Goal: Information Seeking & Learning: Find specific fact

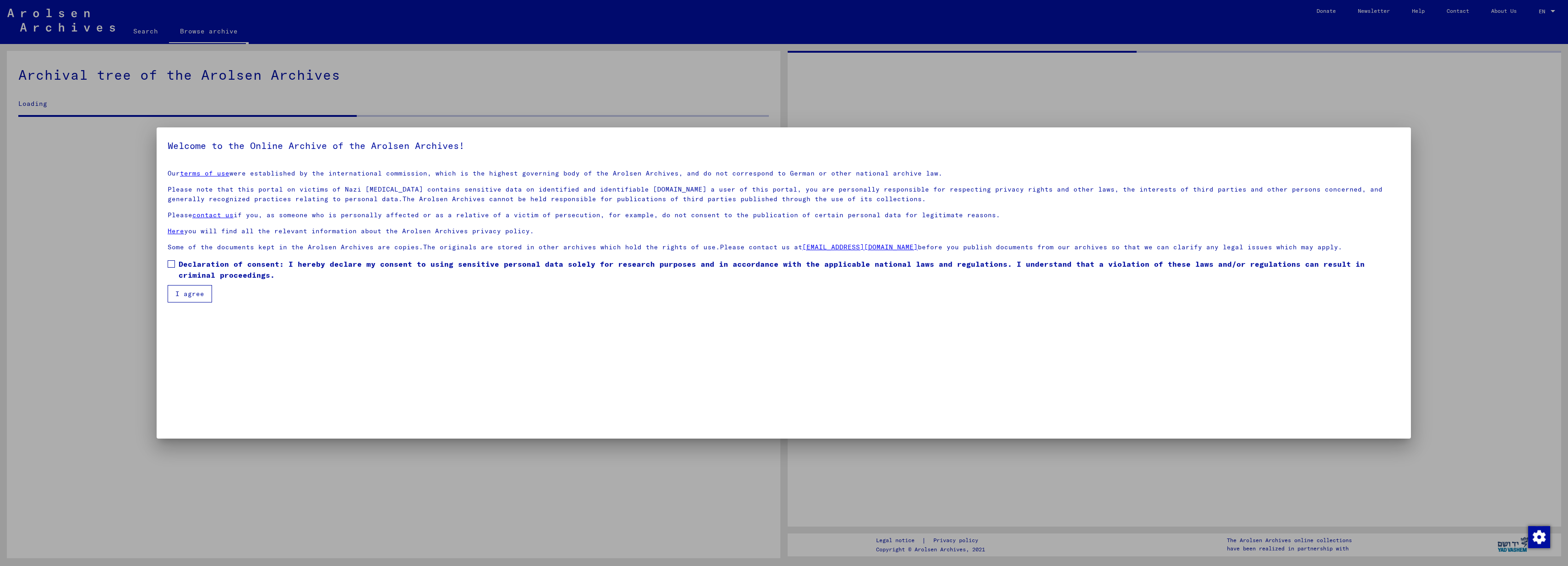
scroll to position [2, 0]
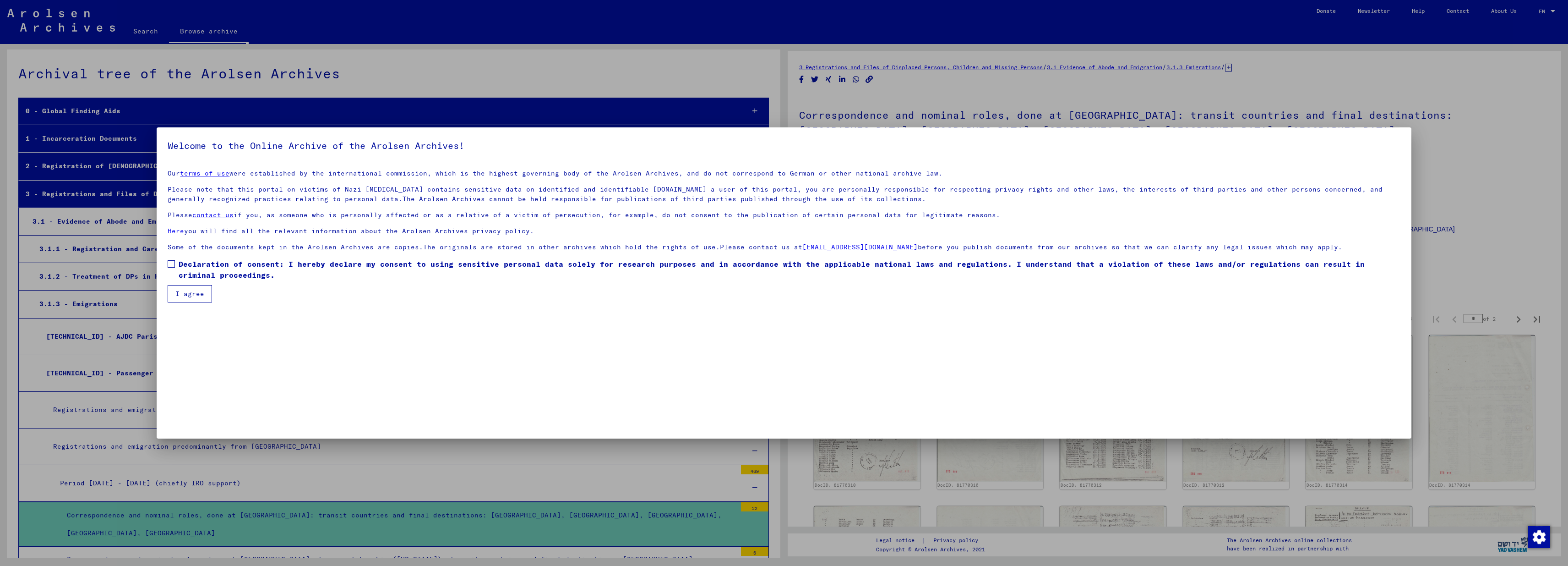
click at [170, 262] on span at bounding box center [171, 263] width 7 height 7
click at [182, 296] on button "I agree" at bounding box center [190, 294] width 45 height 18
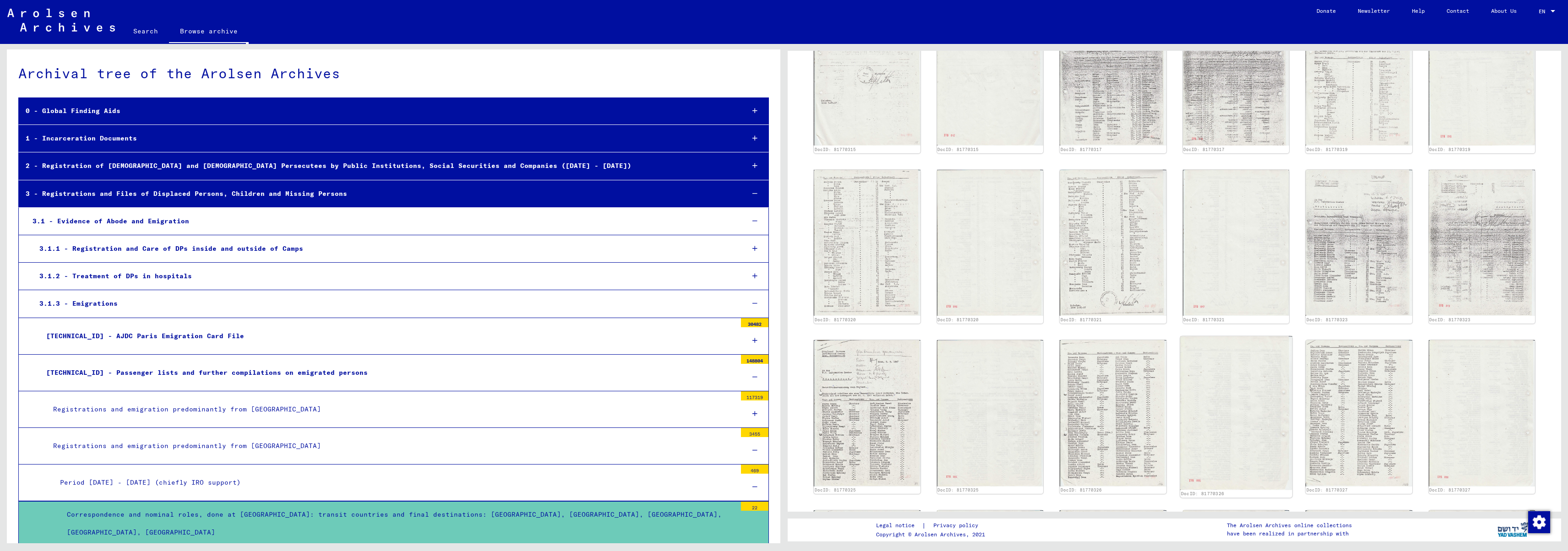
scroll to position [0, 0]
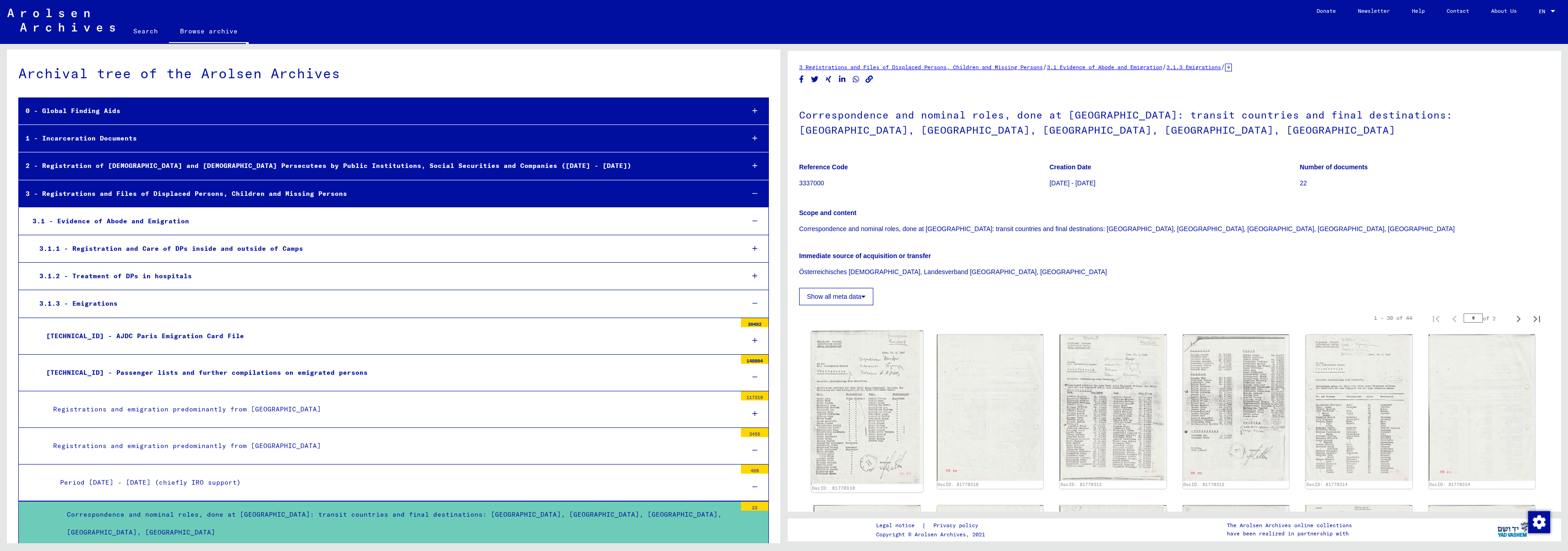
click at [854, 421] on img at bounding box center [866, 407] width 111 height 153
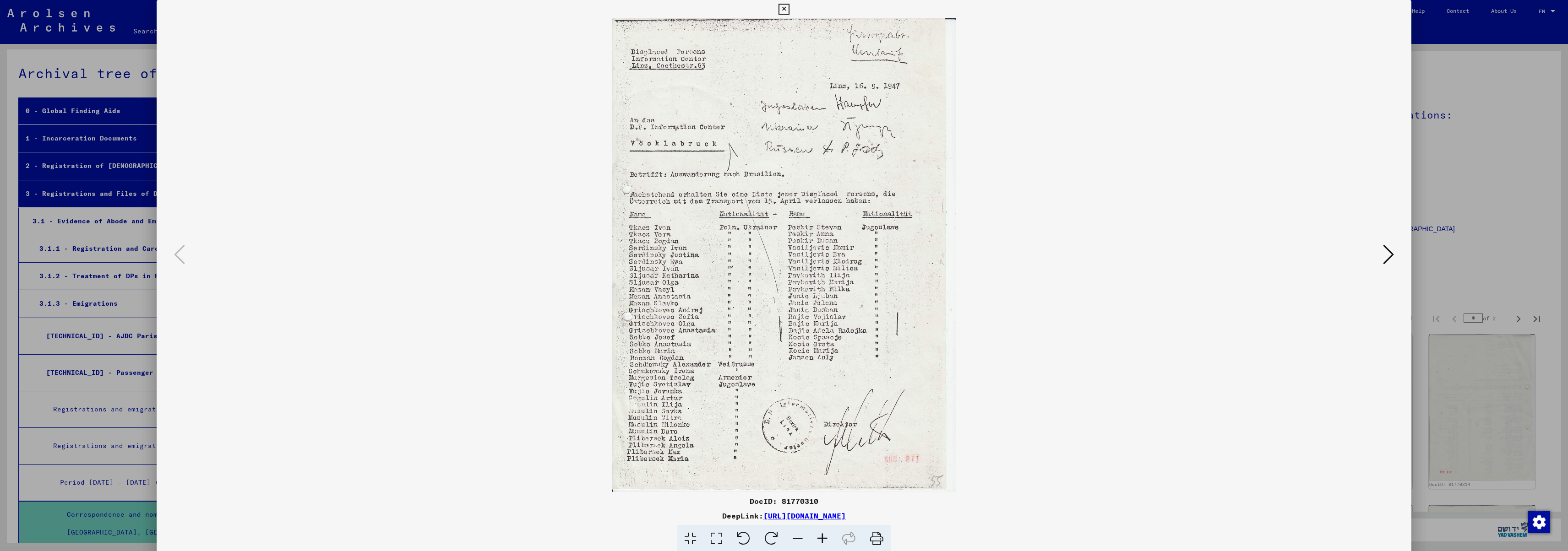
click at [1389, 256] on icon at bounding box center [1388, 254] width 11 height 22
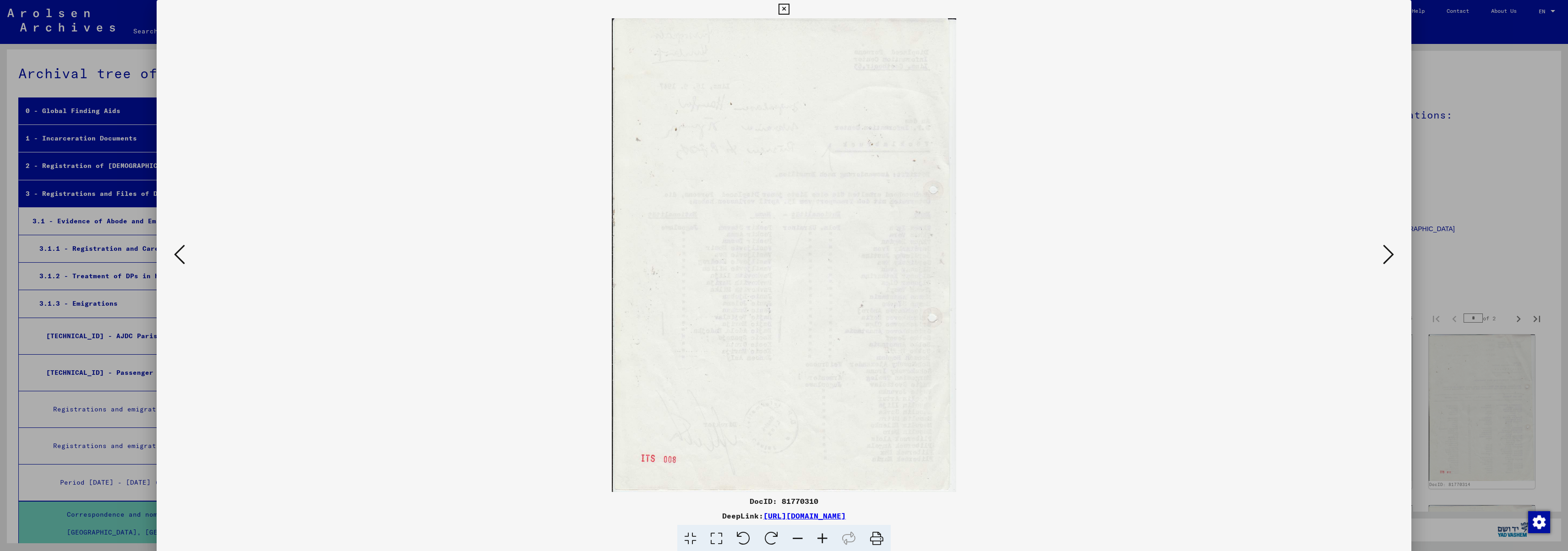
click at [1389, 256] on icon at bounding box center [1388, 254] width 11 height 22
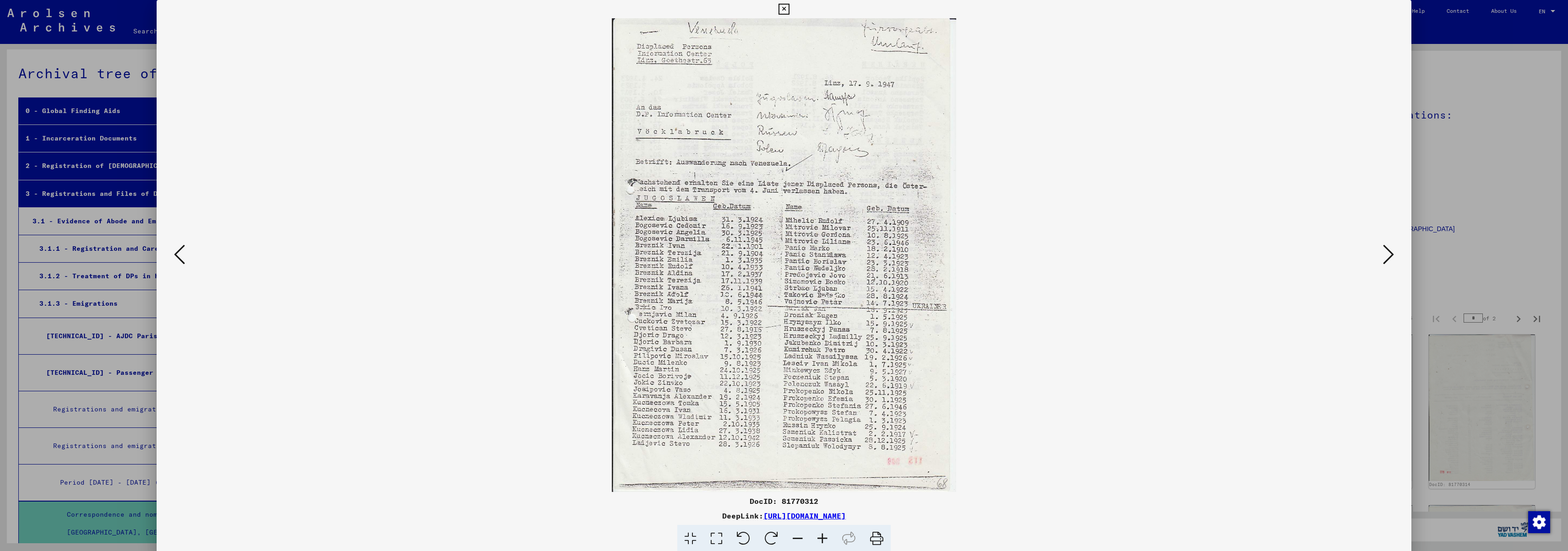
click at [1389, 255] on icon at bounding box center [1388, 254] width 11 height 22
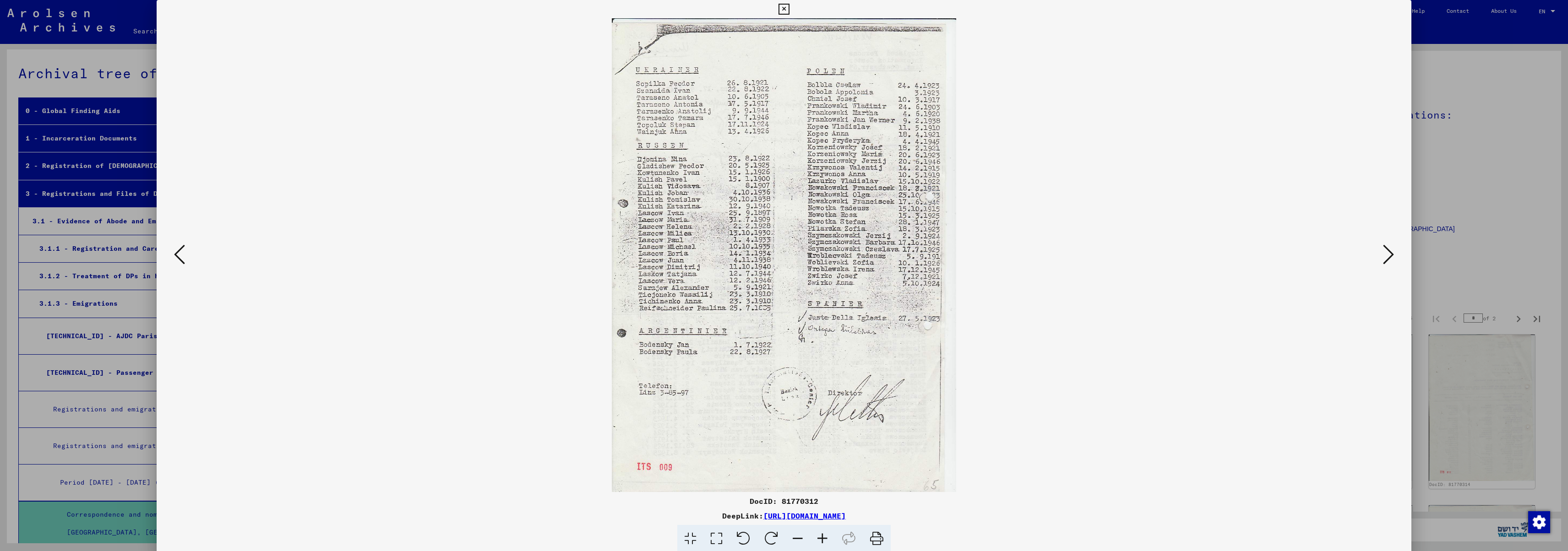
click at [1389, 254] on icon at bounding box center [1388, 254] width 11 height 22
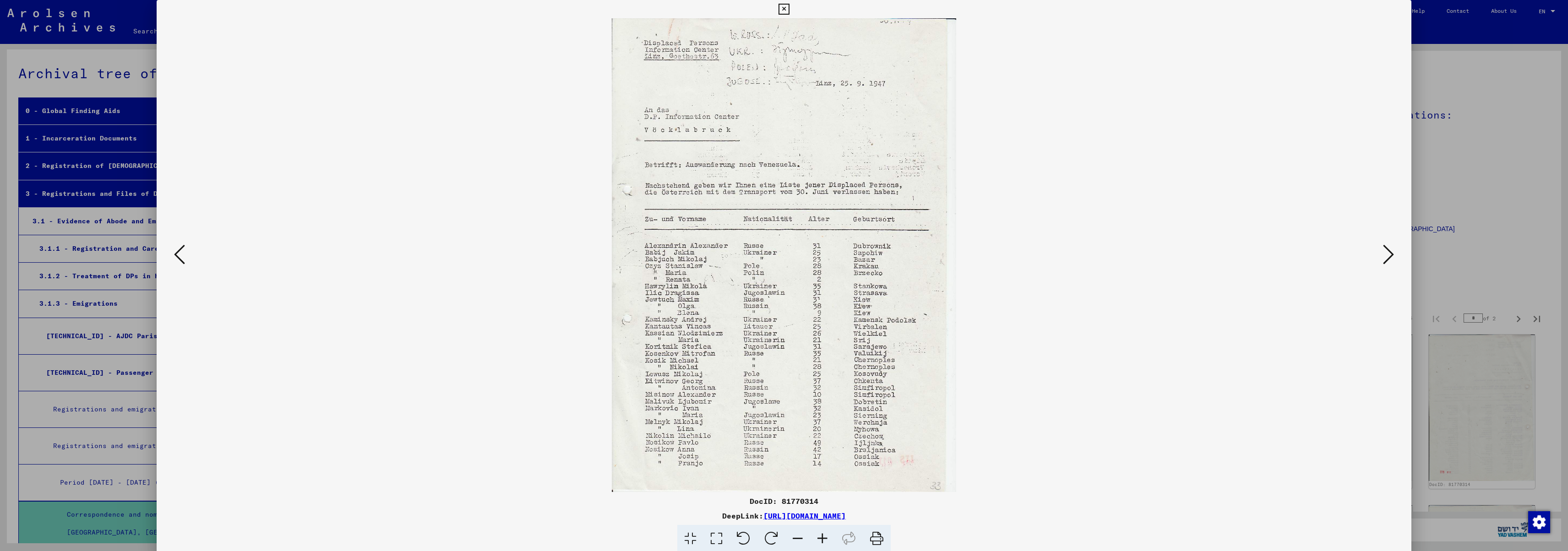
click at [1390, 253] on icon at bounding box center [1388, 254] width 11 height 22
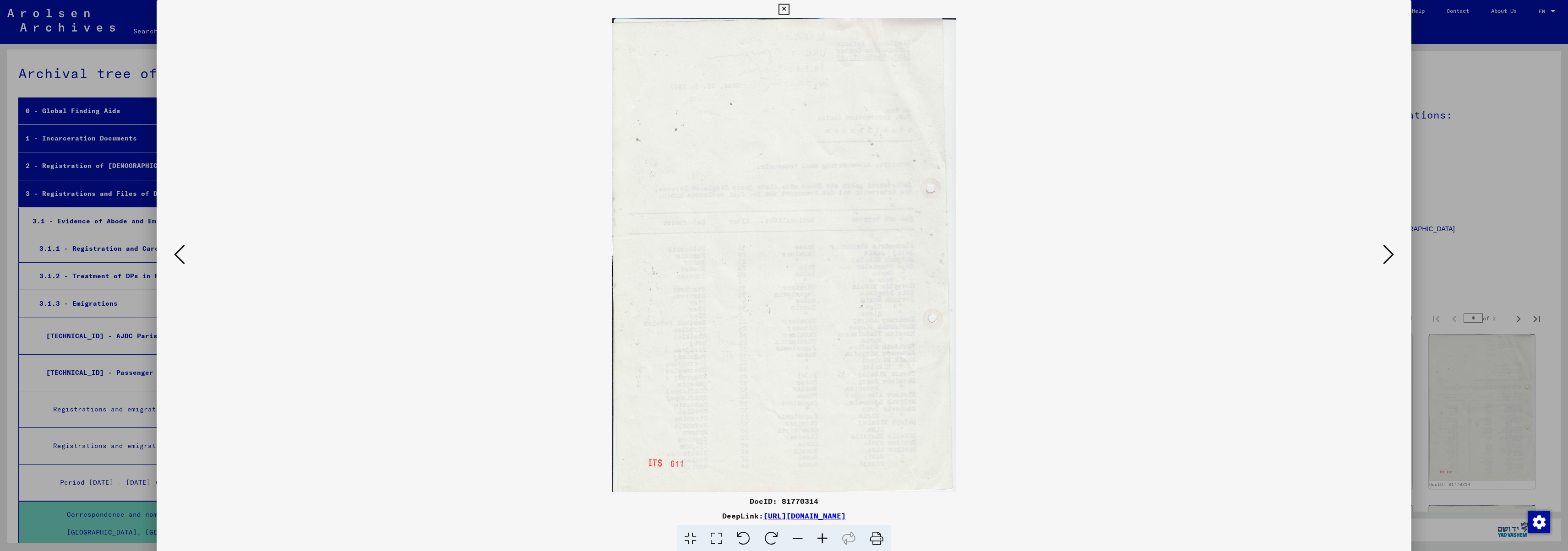
click at [1390, 253] on icon at bounding box center [1388, 254] width 11 height 22
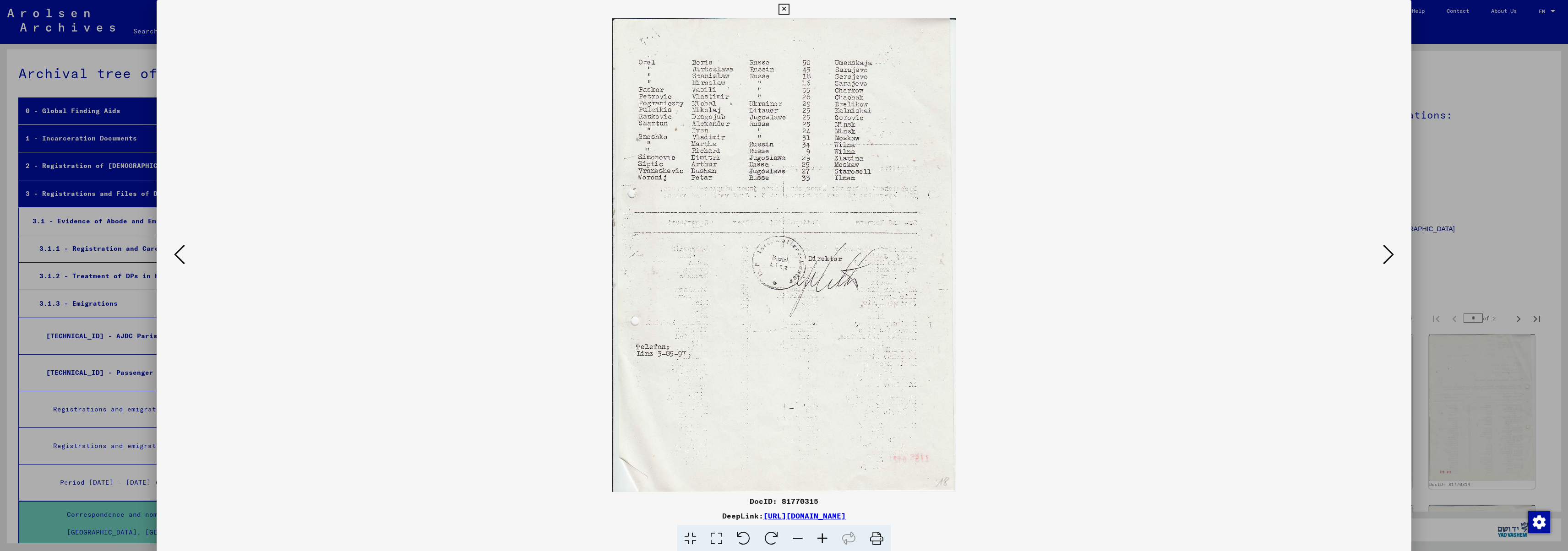
click at [1390, 252] on icon at bounding box center [1388, 254] width 11 height 22
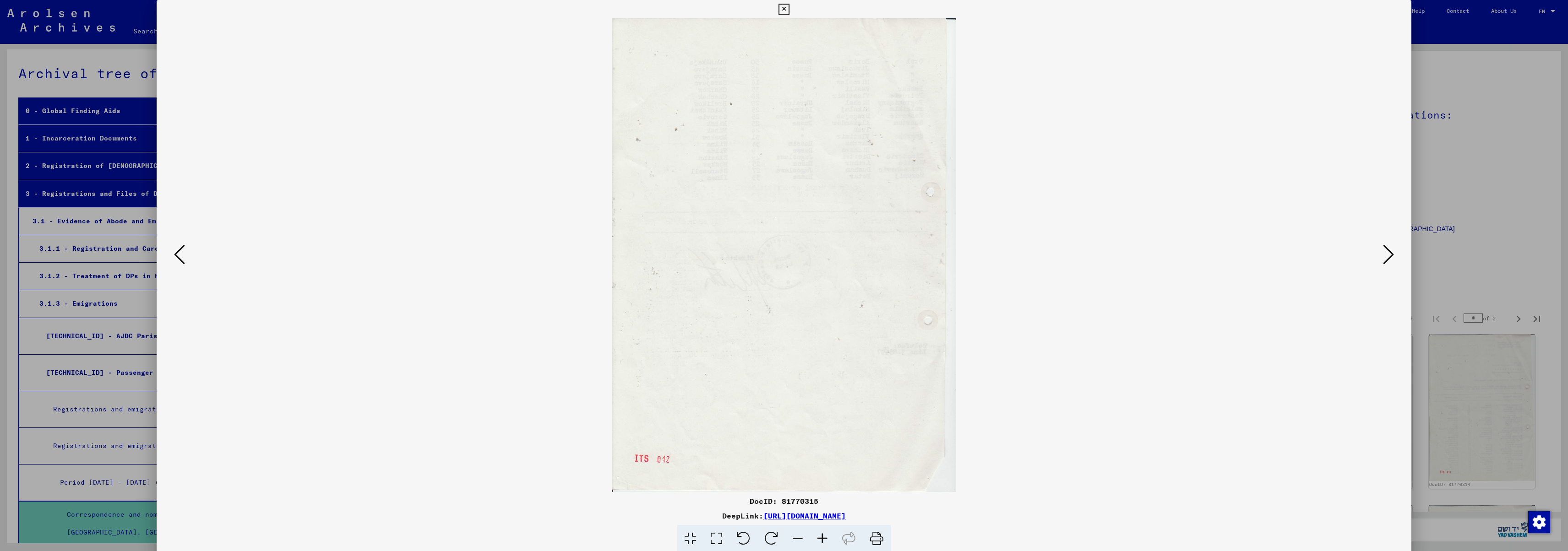
click at [1390, 252] on icon at bounding box center [1388, 254] width 11 height 22
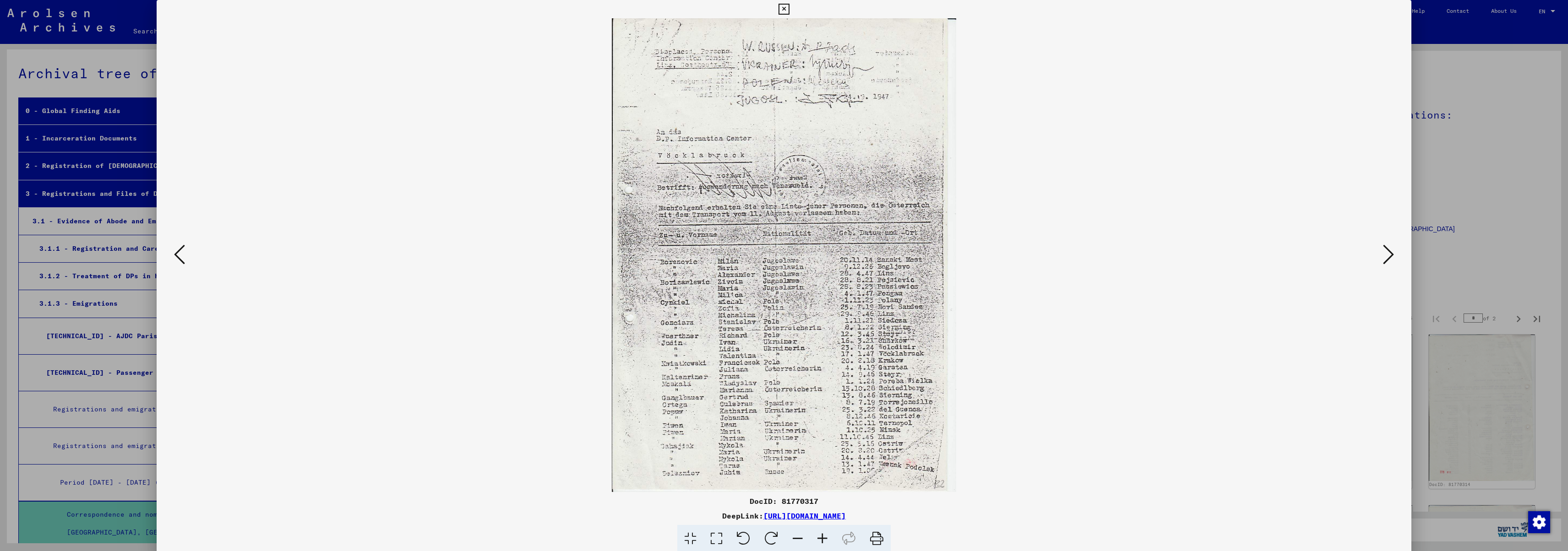
click at [1390, 252] on icon at bounding box center [1388, 254] width 11 height 22
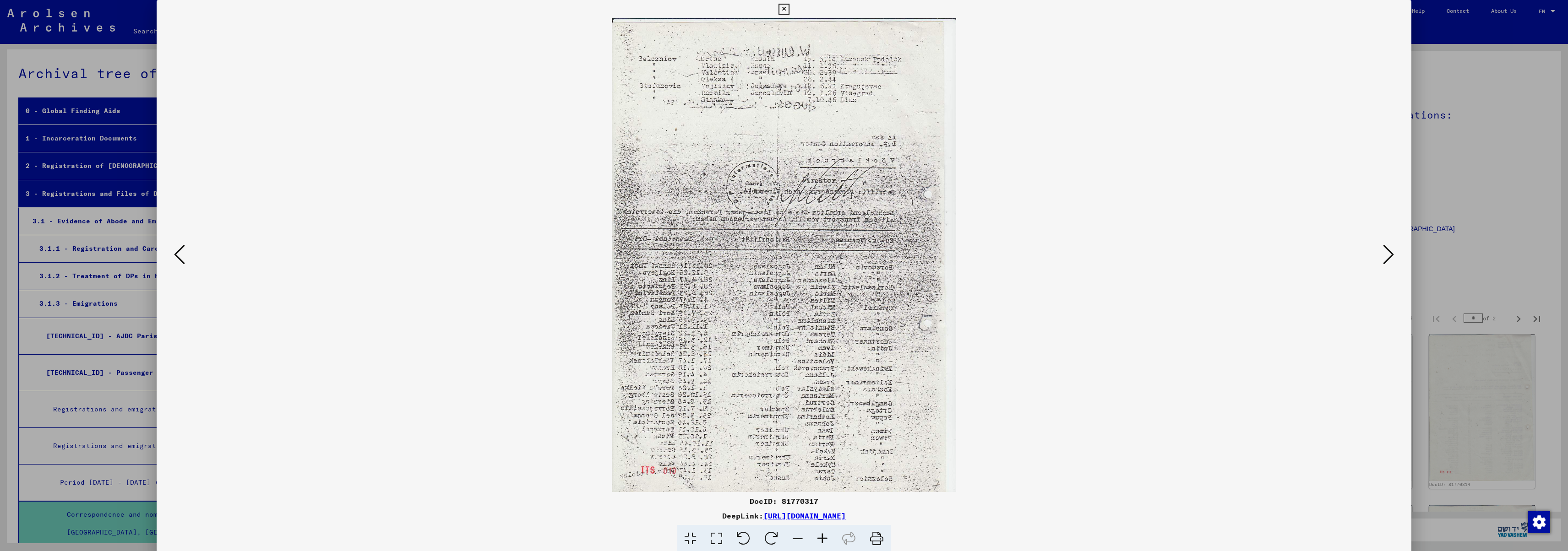
click at [1390, 251] on icon at bounding box center [1388, 254] width 11 height 22
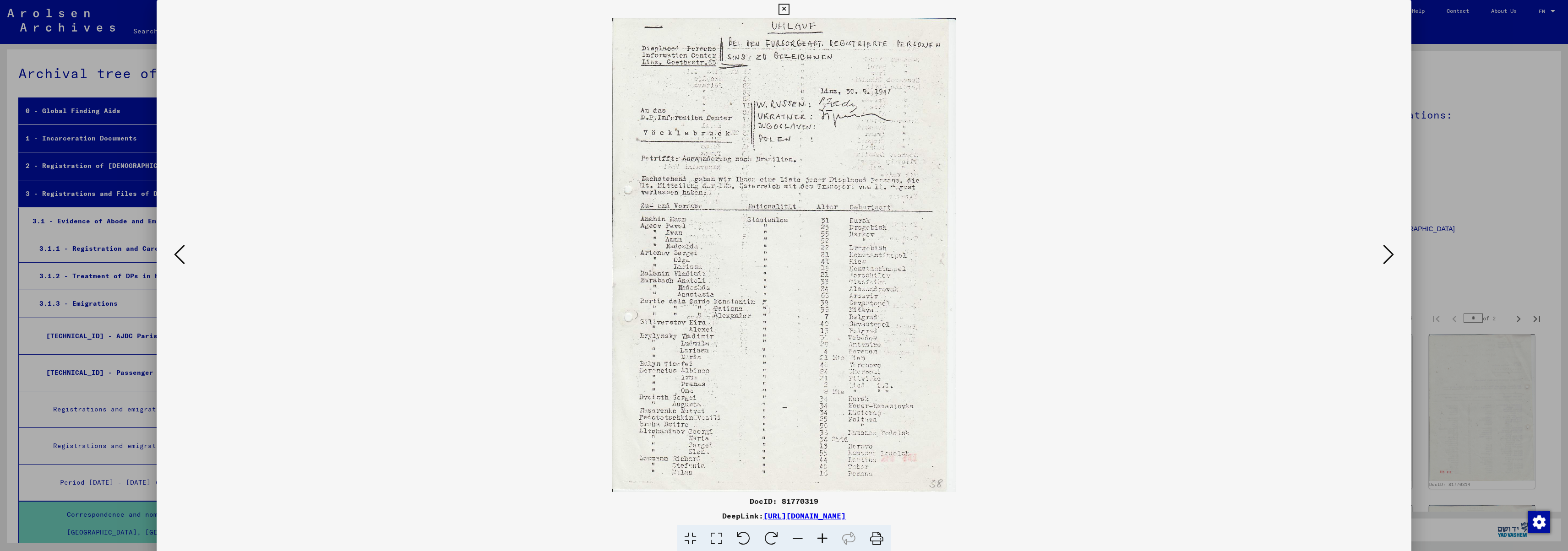
click at [1390, 251] on icon at bounding box center [1388, 254] width 11 height 22
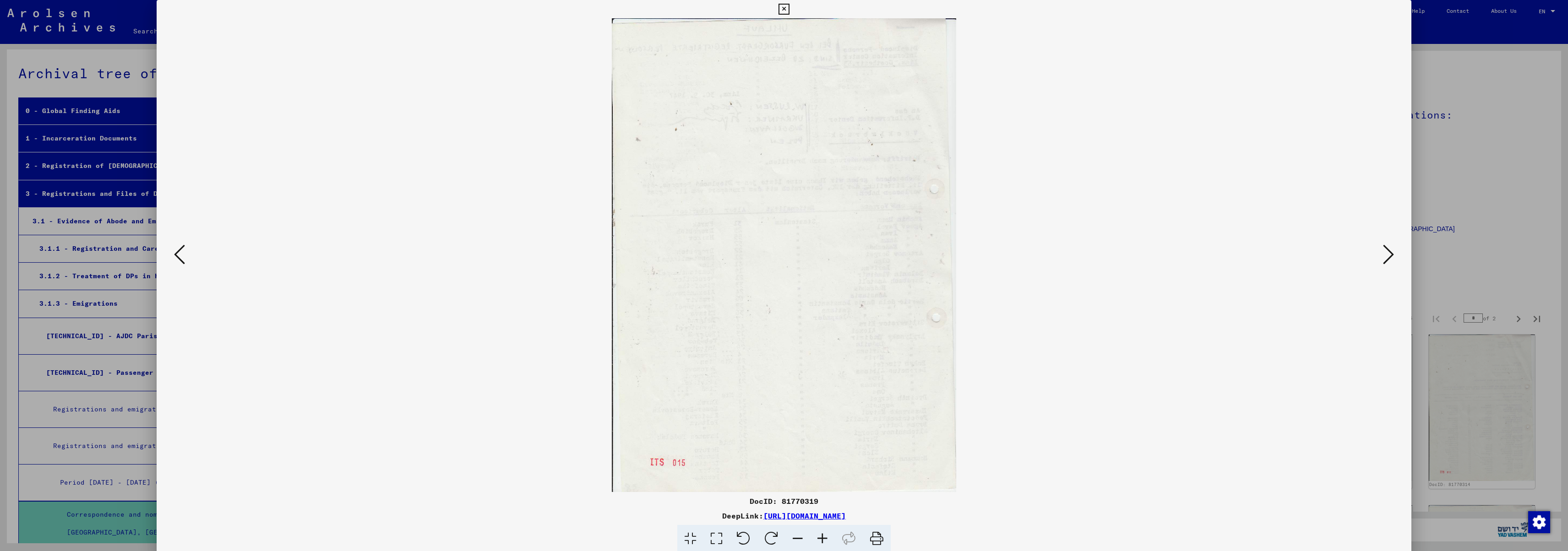
click at [1390, 251] on icon at bounding box center [1388, 254] width 11 height 22
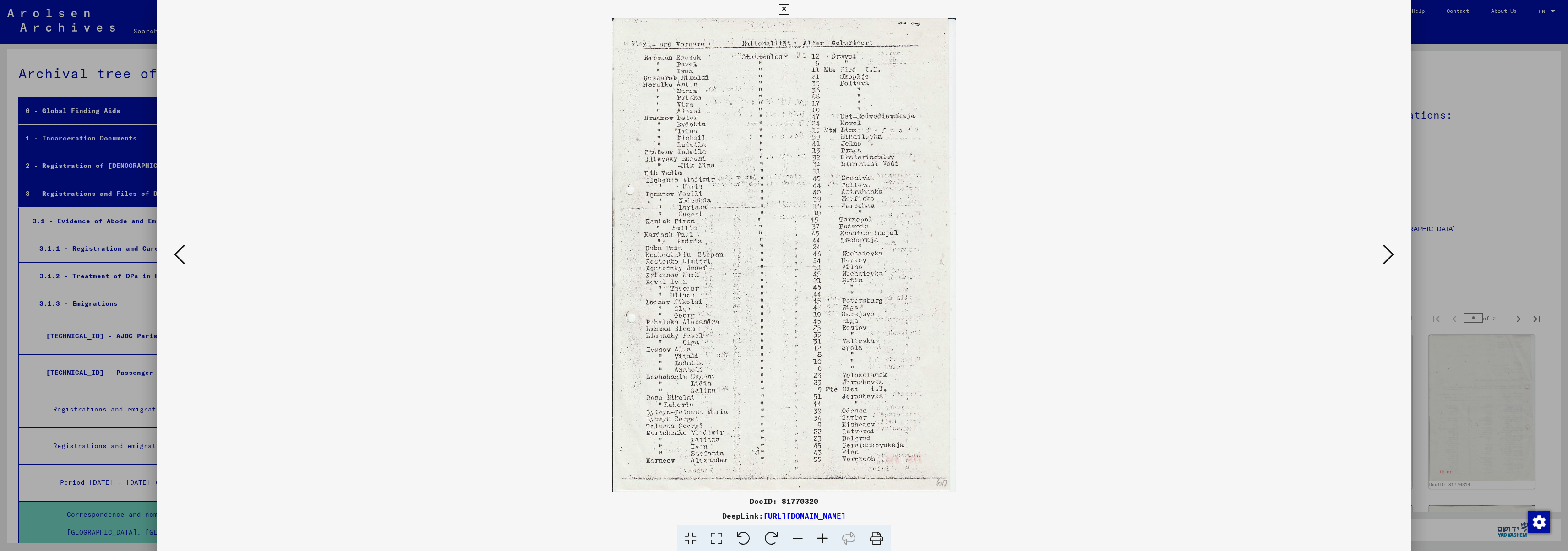
click at [1391, 250] on icon at bounding box center [1388, 254] width 11 height 22
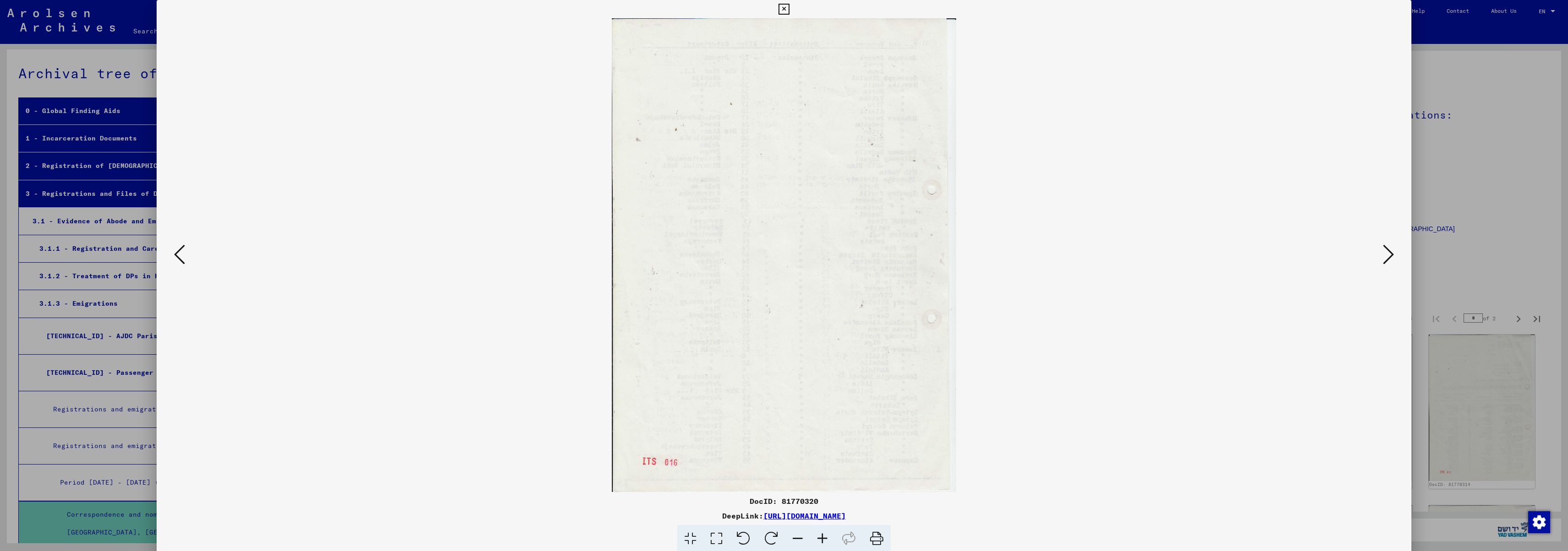
click at [1391, 250] on icon at bounding box center [1388, 254] width 11 height 22
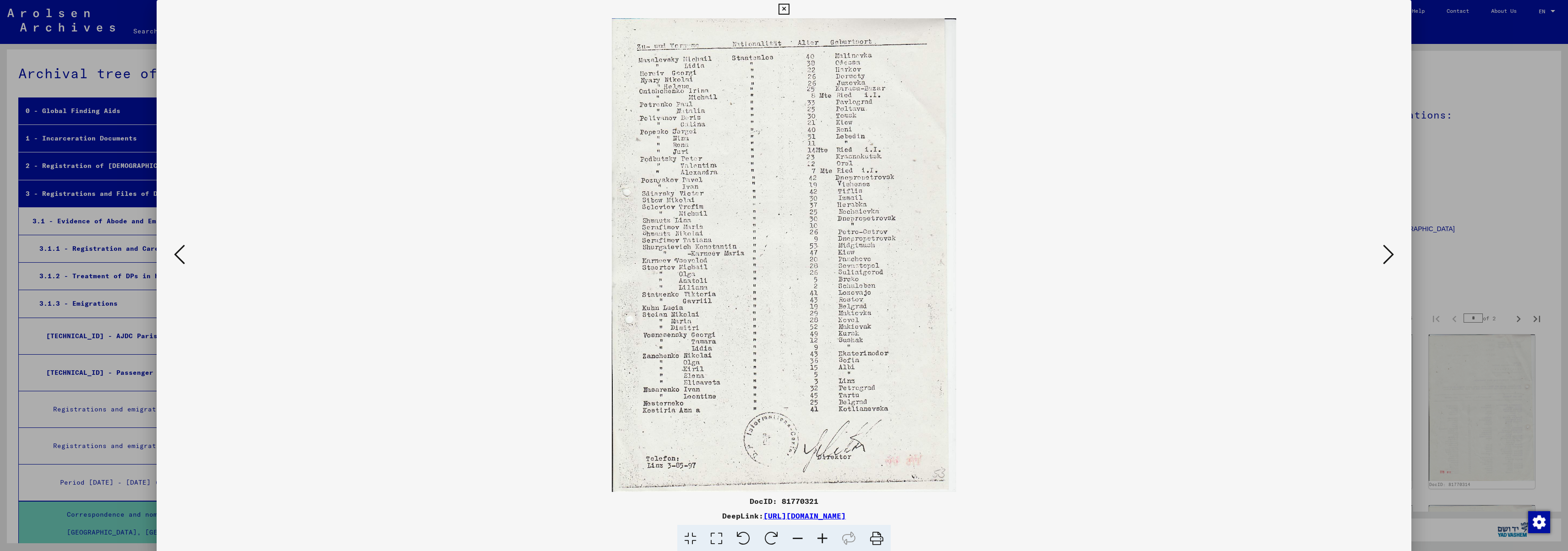
click at [1391, 250] on icon at bounding box center [1388, 254] width 11 height 22
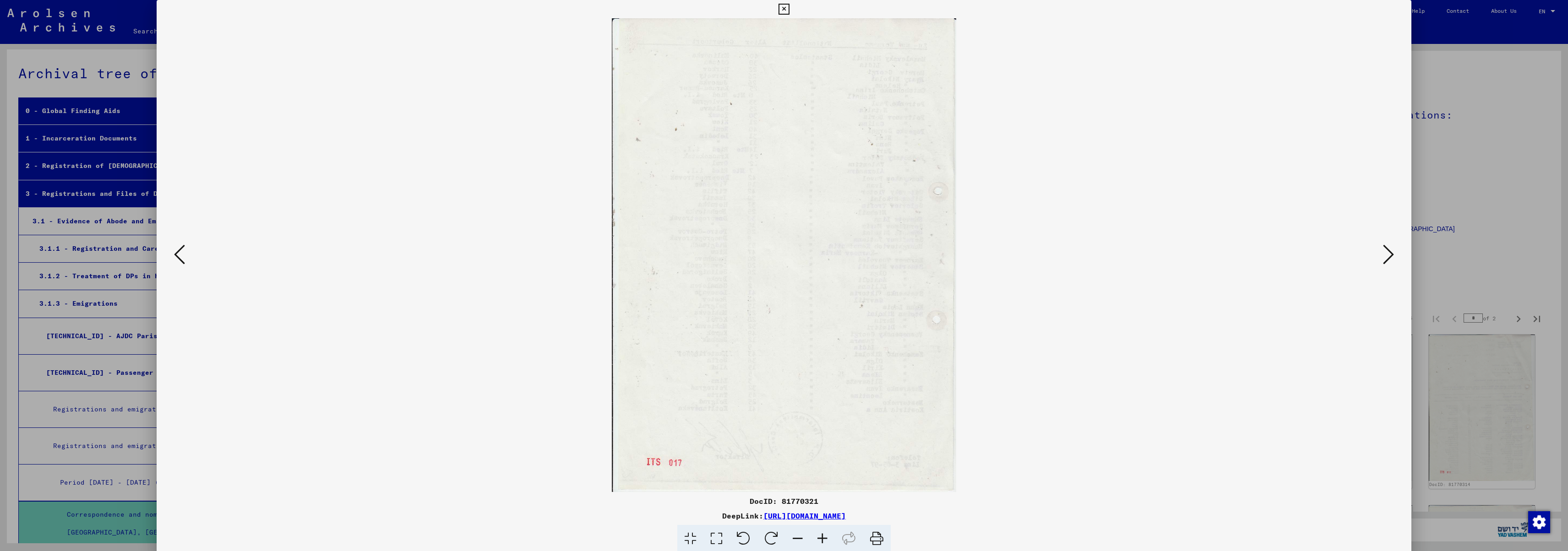
click at [185, 252] on icon at bounding box center [180, 254] width 11 height 22
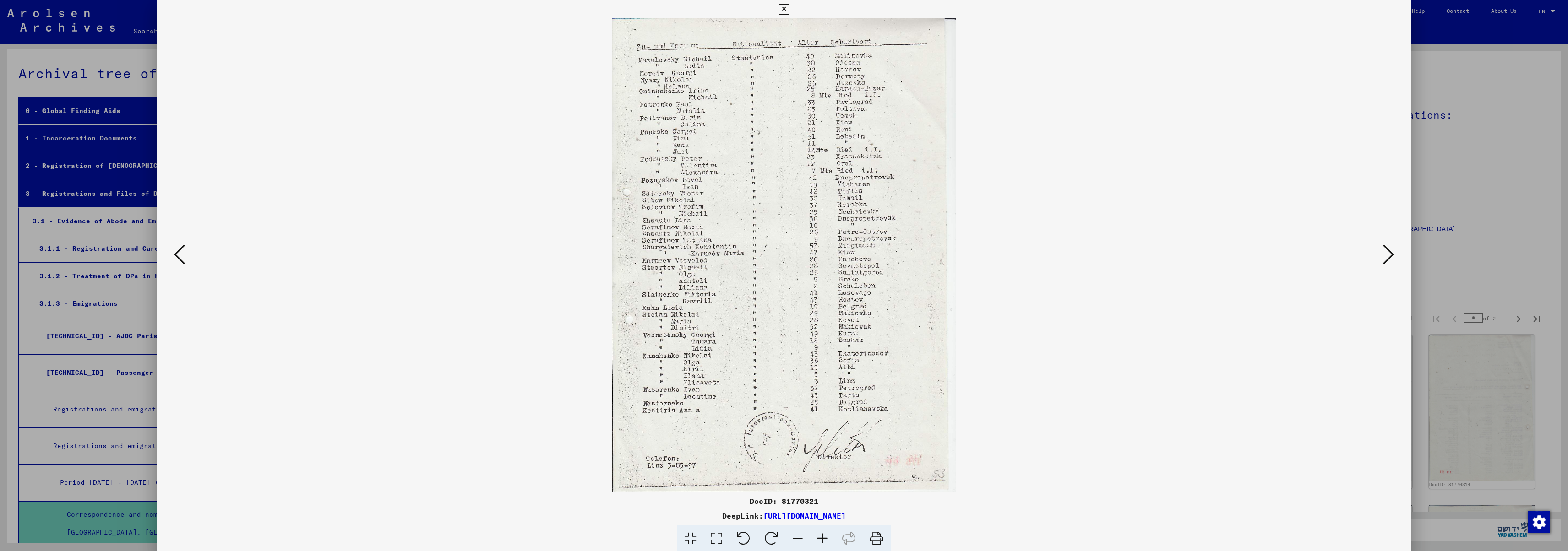
click at [789, 10] on icon at bounding box center [784, 10] width 10 height 11
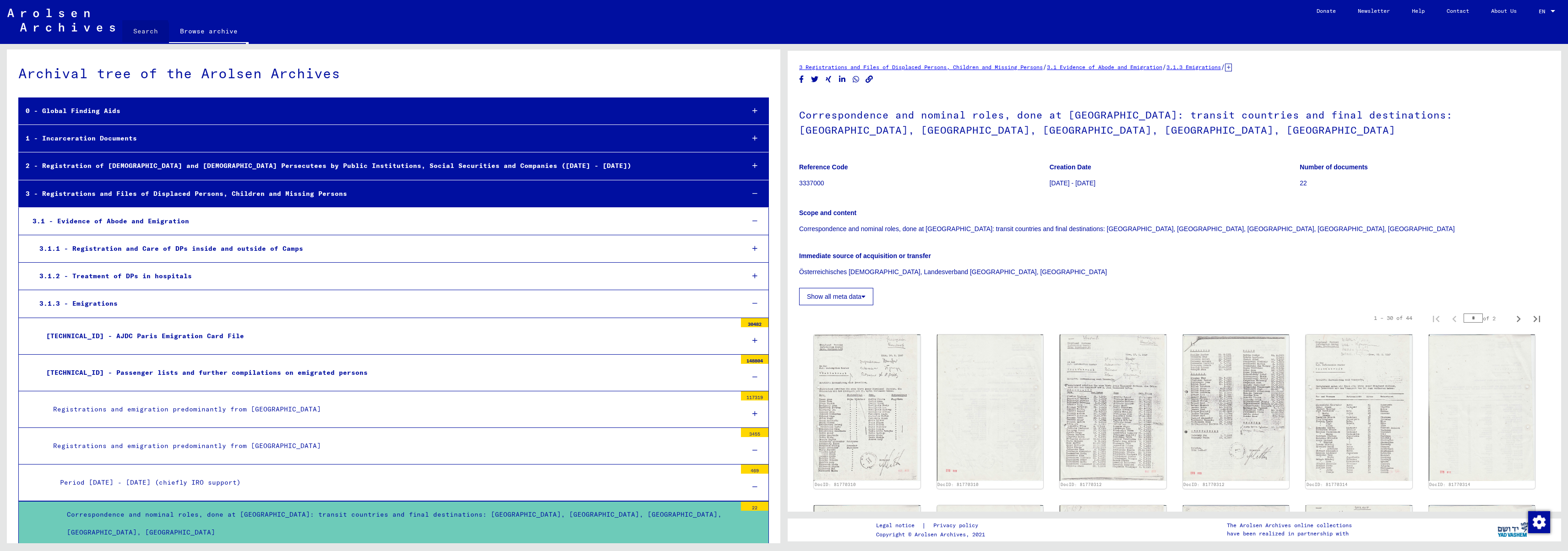
click at [141, 33] on link "Search" at bounding box center [146, 31] width 47 height 22
click at [148, 27] on link "Search" at bounding box center [146, 32] width 47 height 24
click at [143, 33] on link "Search" at bounding box center [146, 32] width 47 height 24
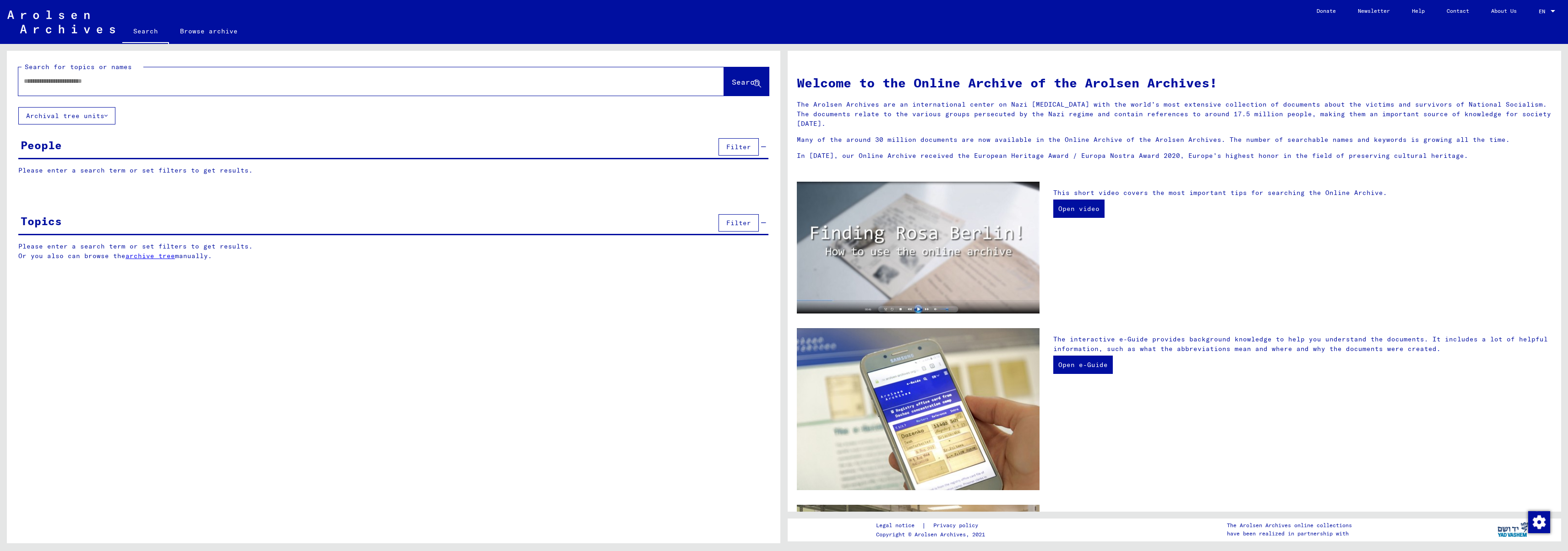
click at [117, 169] on p "Please enter a search term or set filters to get results." at bounding box center [393, 170] width 750 height 10
click at [35, 79] on input "text" at bounding box center [360, 81] width 673 height 10
type input "**********"
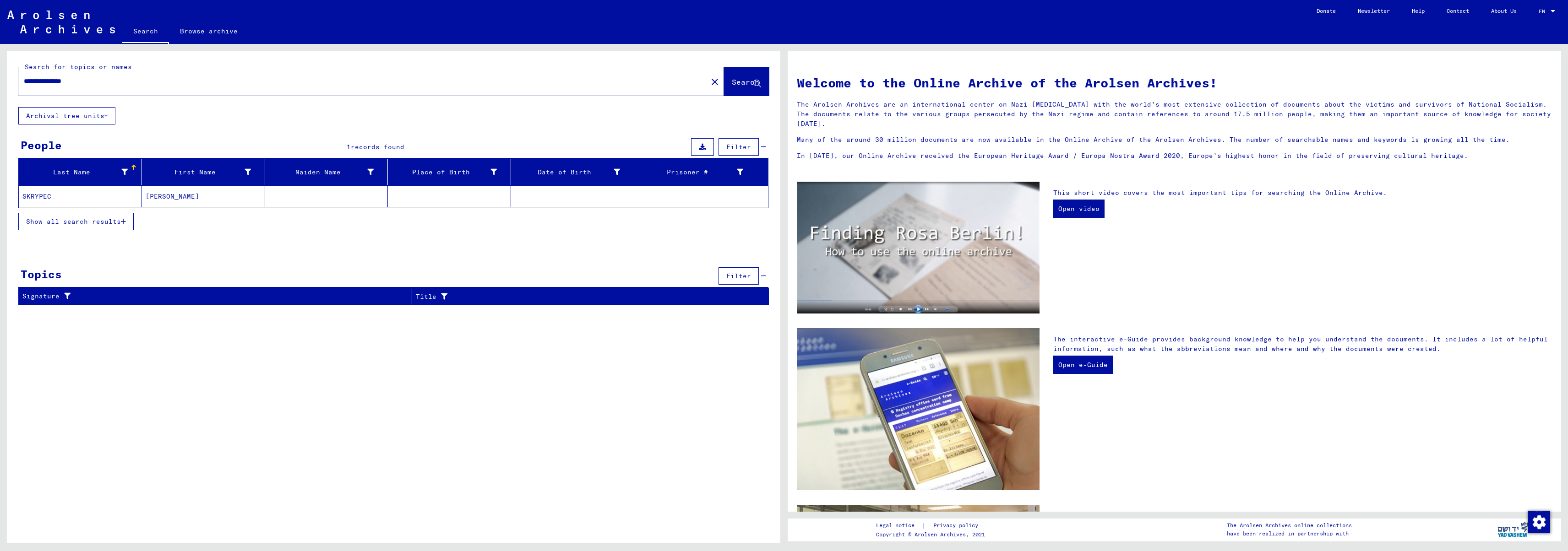
click at [53, 195] on mat-cell "SKRYPEC" at bounding box center [80, 196] width 123 height 22
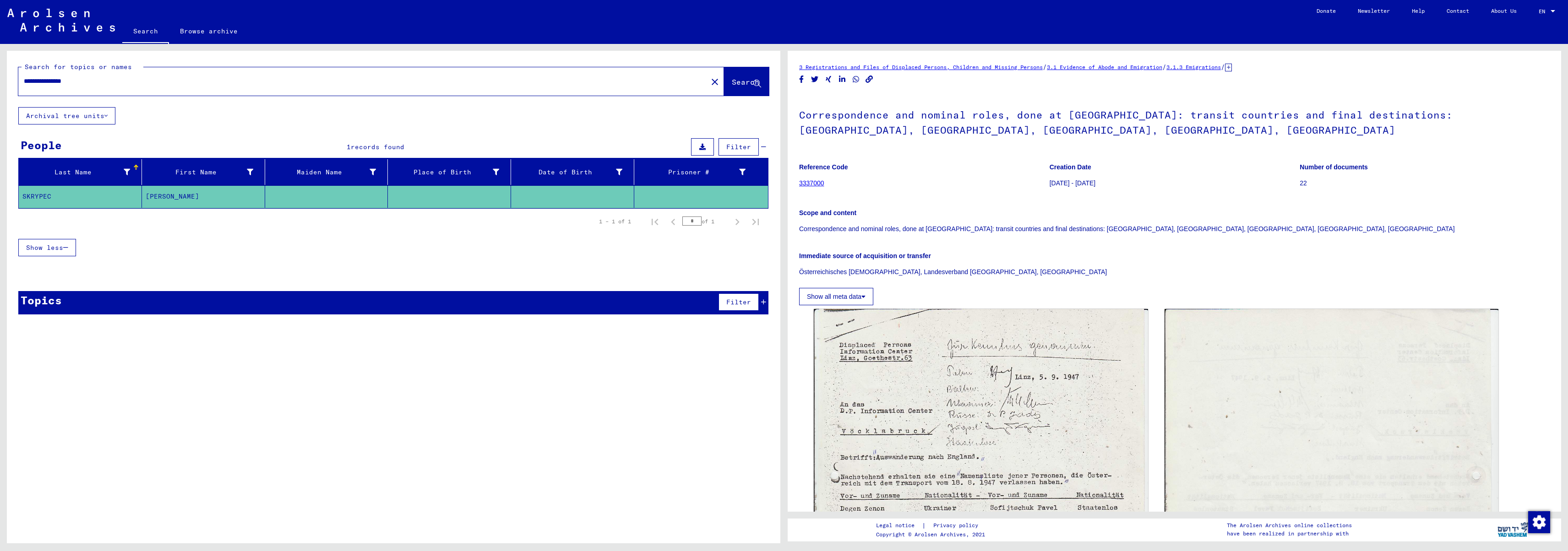
click at [817, 185] on link "3337000" at bounding box center [812, 183] width 25 height 7
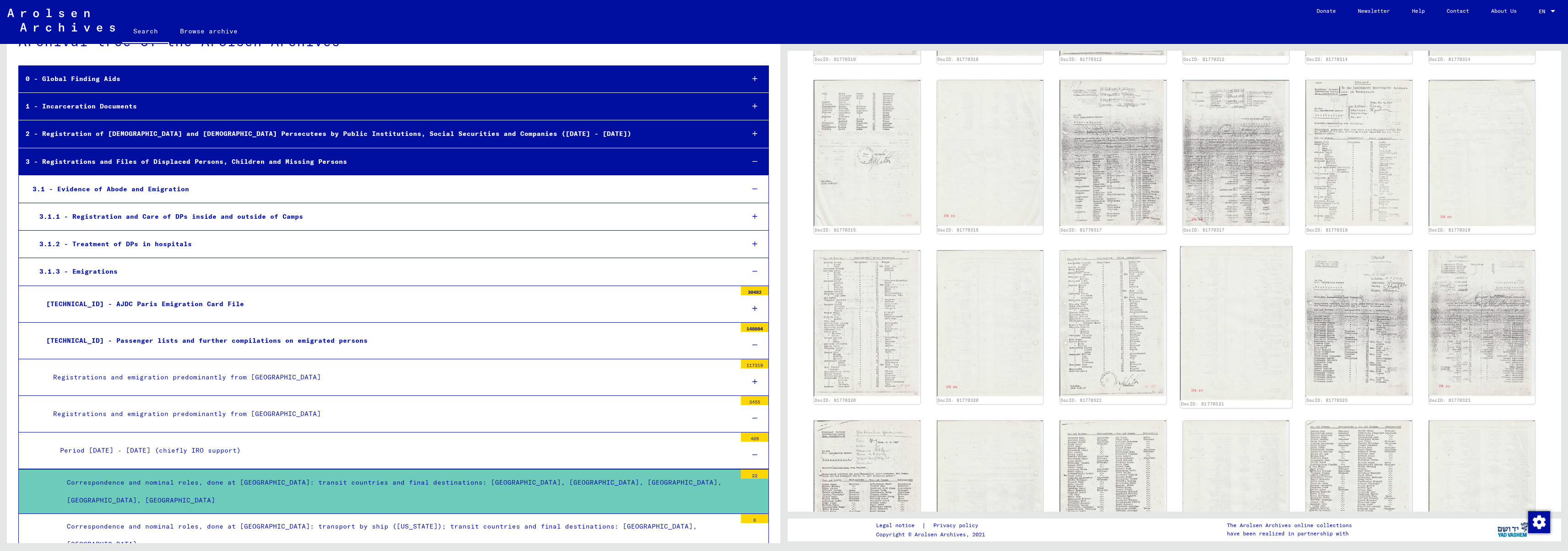
scroll to position [663, 0]
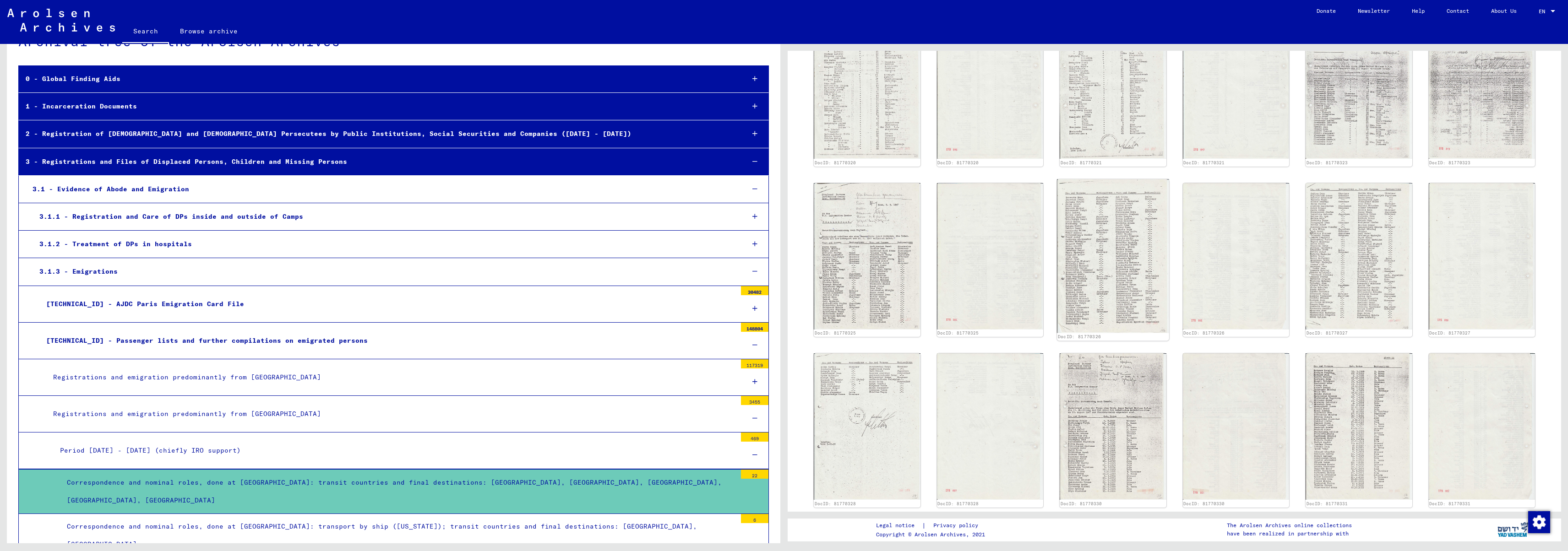
click at [1139, 243] on img at bounding box center [1113, 256] width 111 height 153
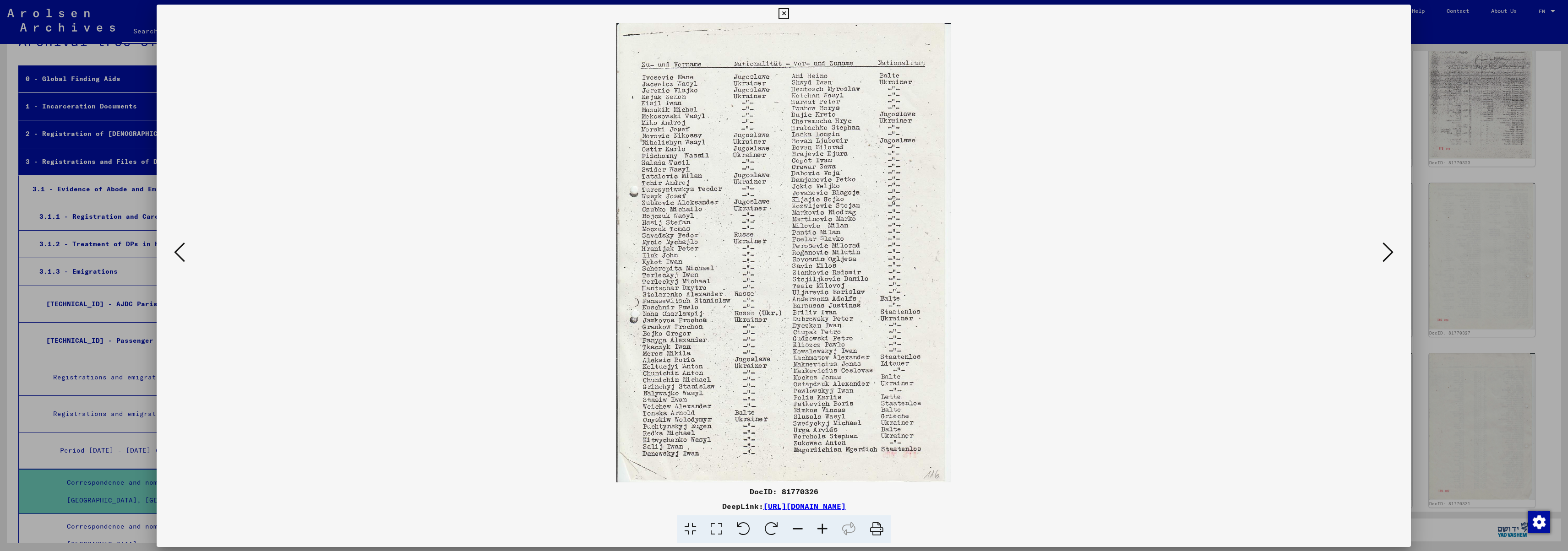
click at [1139, 243] on img at bounding box center [784, 253] width 1192 height 460
click at [789, 15] on icon at bounding box center [784, 14] width 10 height 11
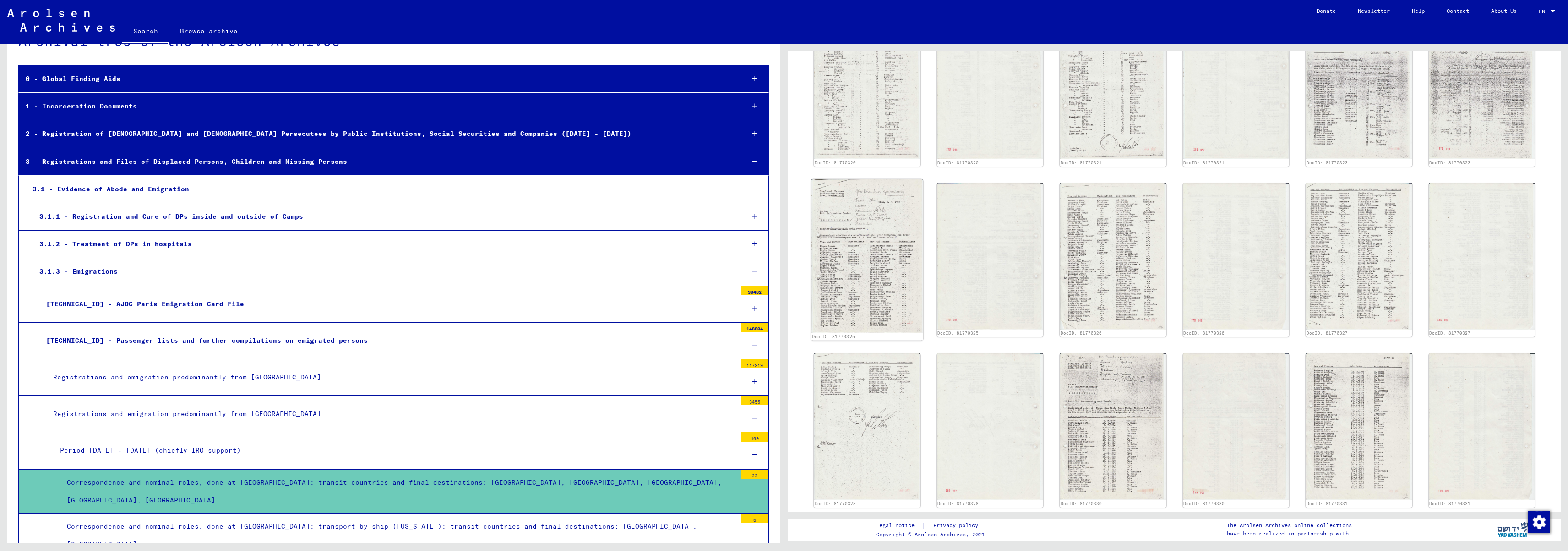
click at [877, 274] on img at bounding box center [866, 256] width 111 height 153
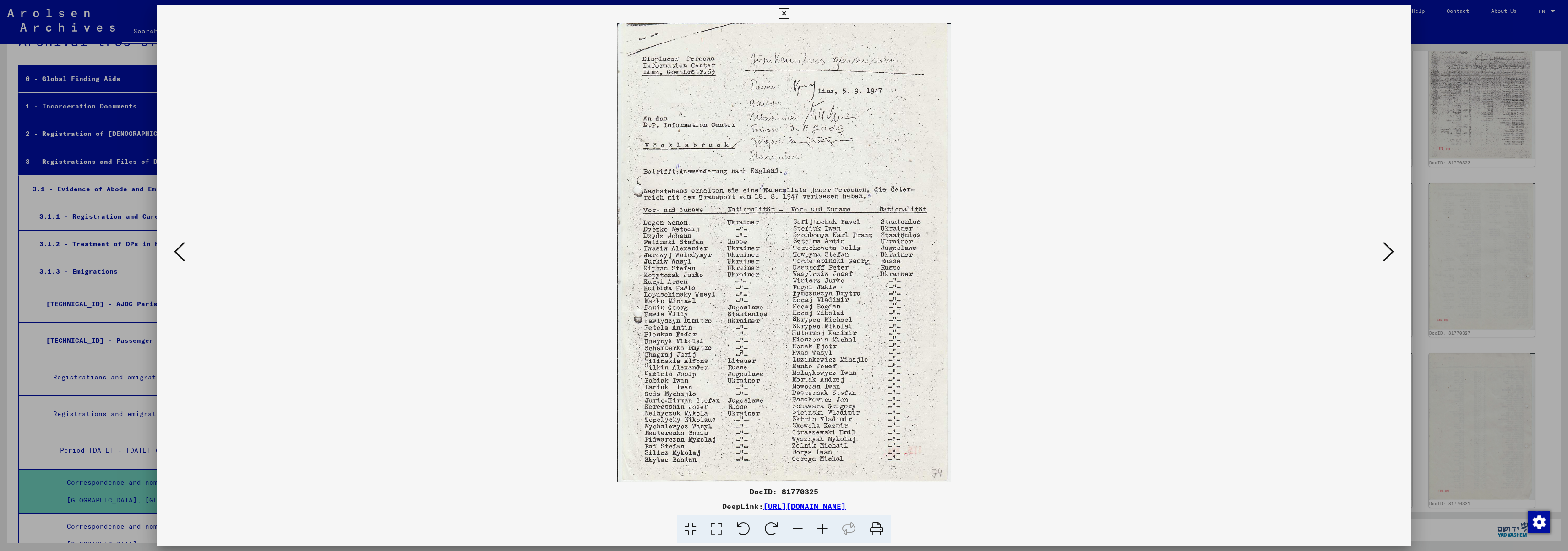
click at [789, 14] on icon at bounding box center [784, 14] width 10 height 11
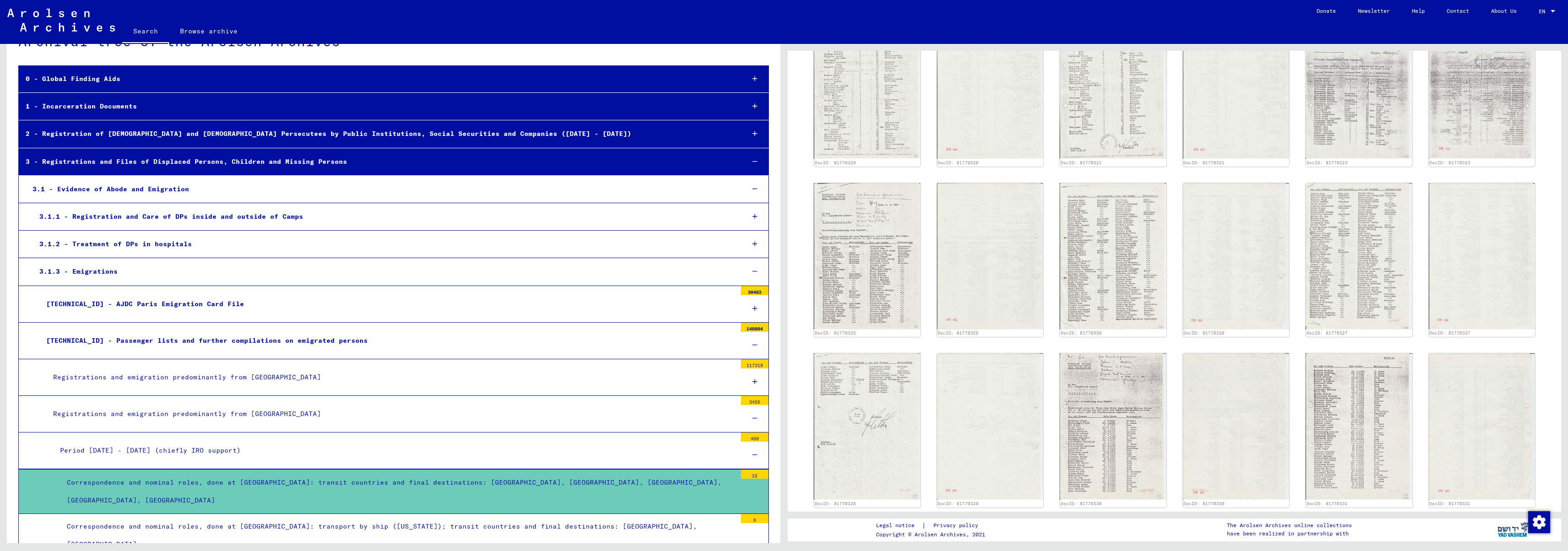
scroll to position [0, 0]
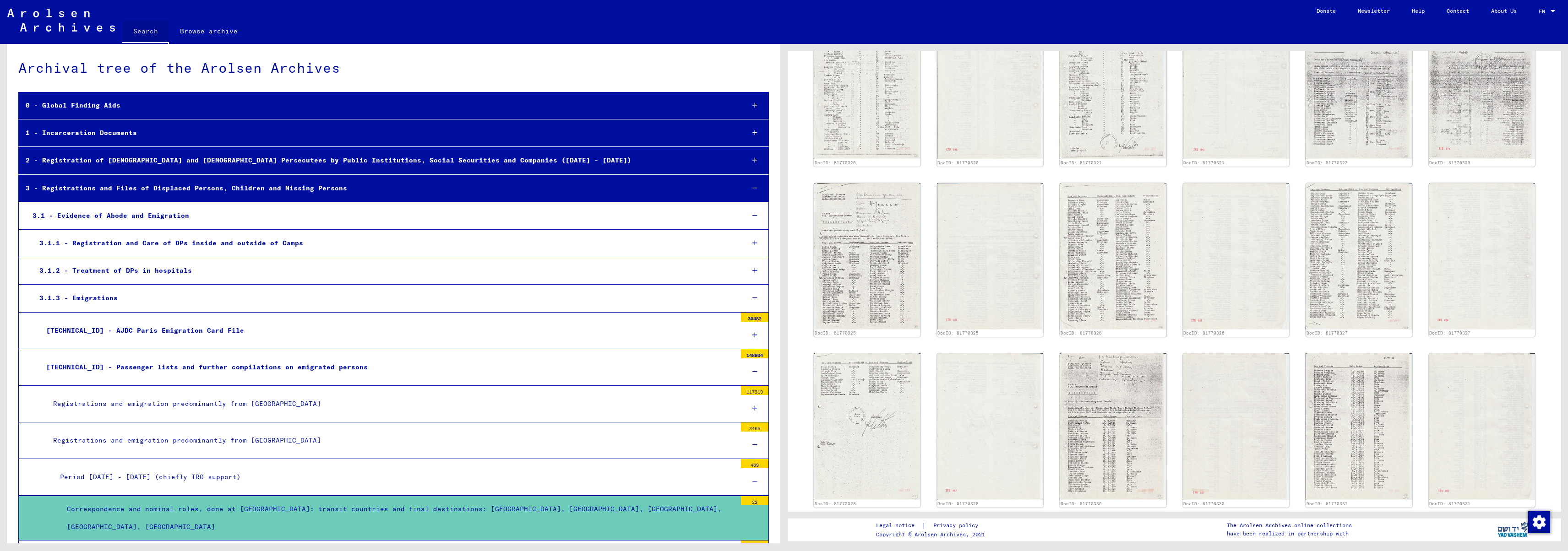
click at [143, 28] on link "Search" at bounding box center [146, 32] width 47 height 24
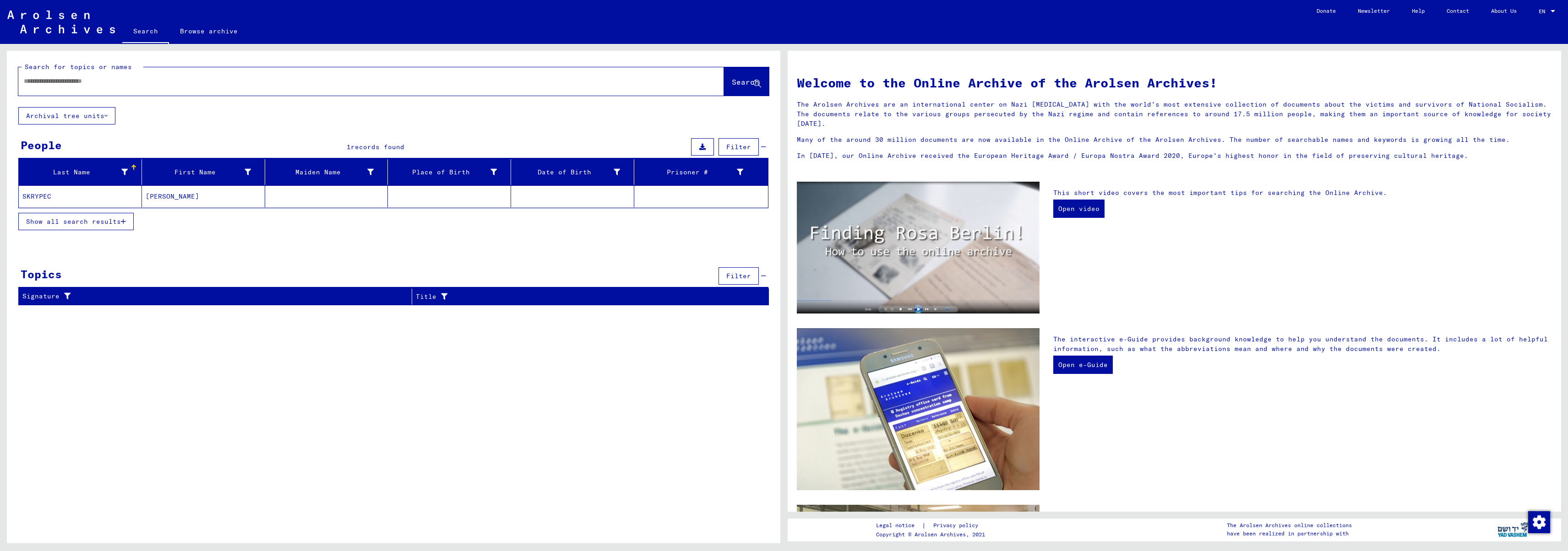
click at [114, 81] on input "text" at bounding box center [360, 81] width 673 height 10
type input "********"
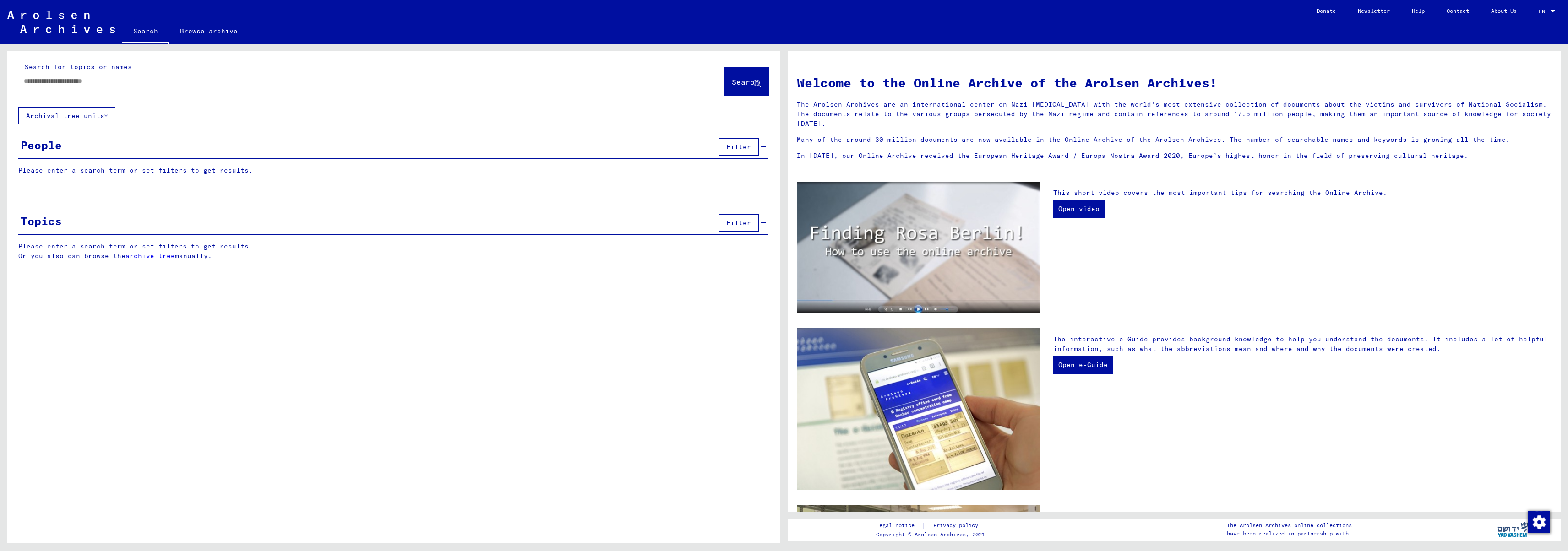
click at [110, 117] on button "Archival tree units" at bounding box center [67, 116] width 97 height 17
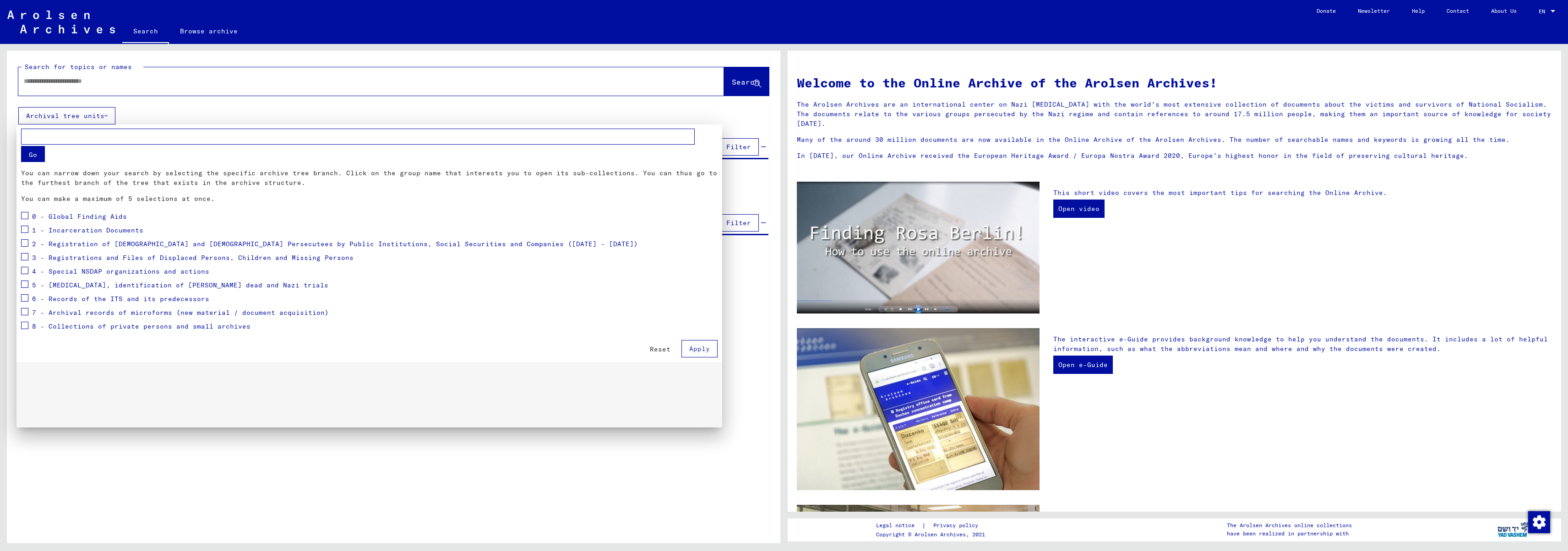
click at [110, 117] on div at bounding box center [784, 275] width 1568 height 551
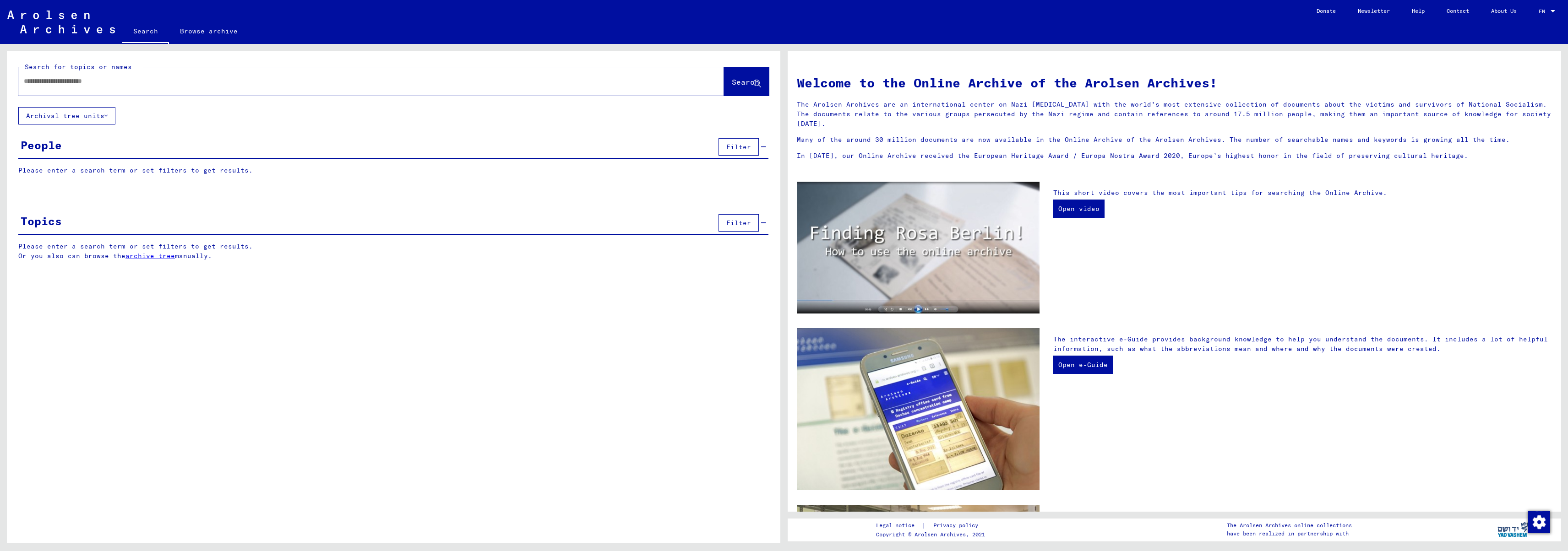
click at [91, 78] on input "text" at bounding box center [360, 81] width 673 height 10
type input "*******"
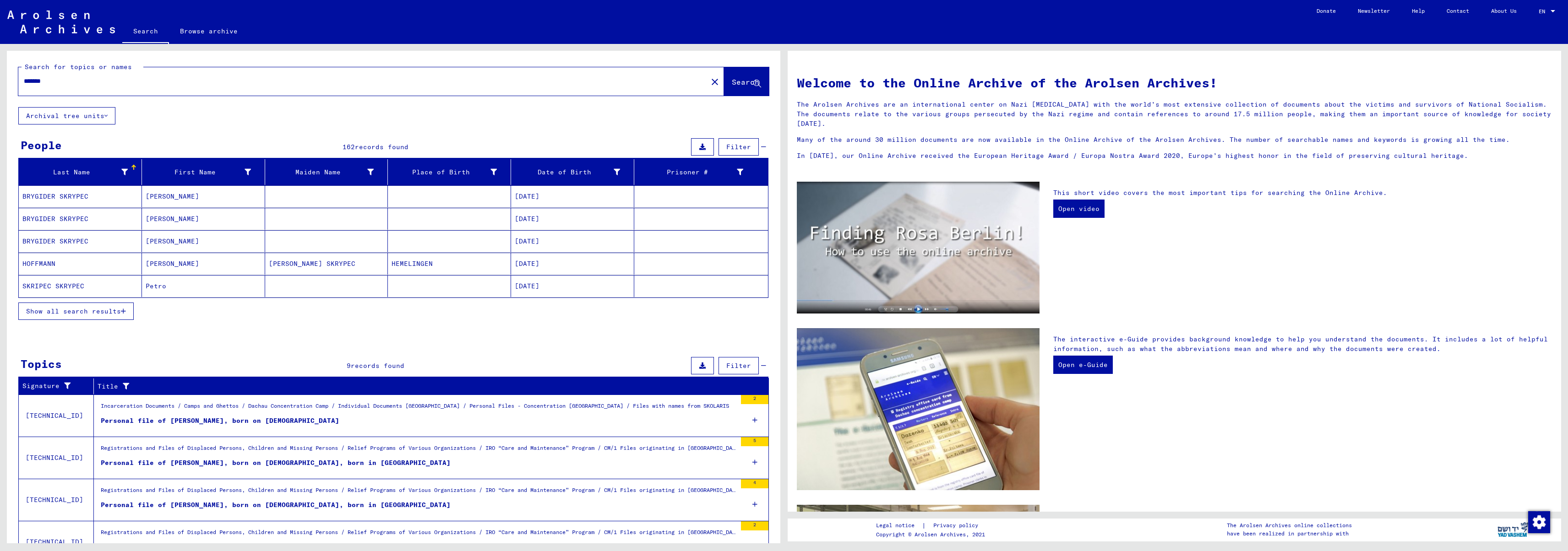
click at [125, 312] on icon "button" at bounding box center [123, 311] width 5 height 6
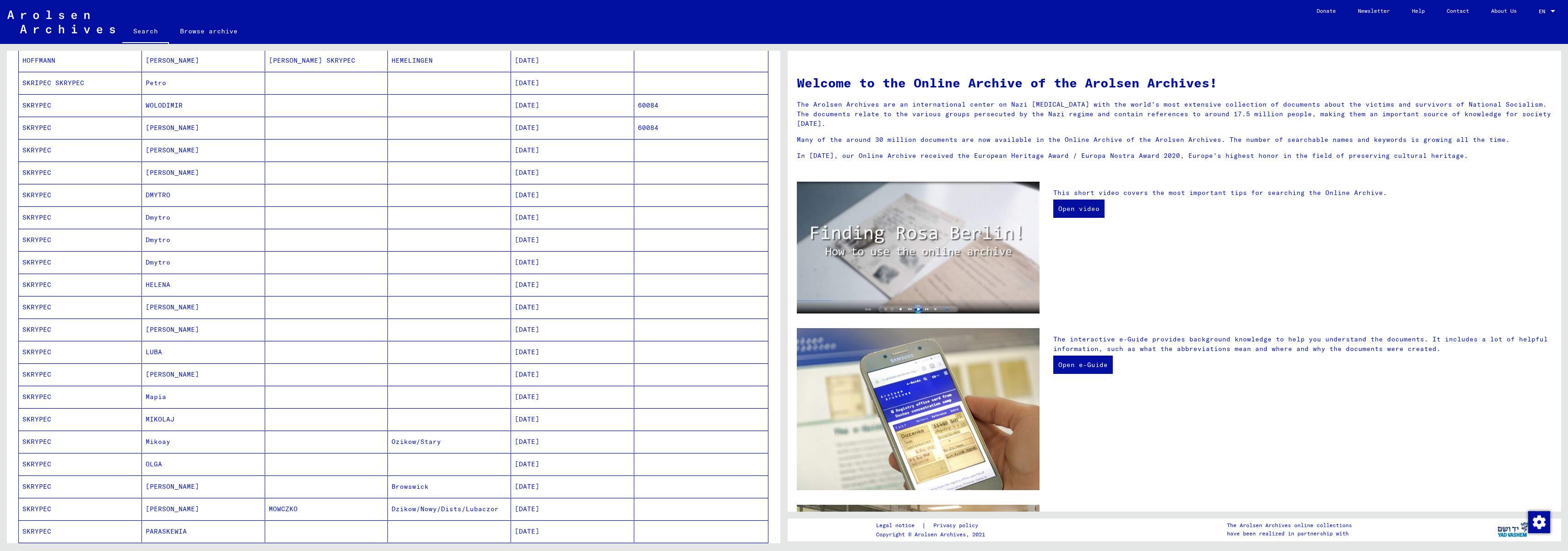
scroll to position [429, 0]
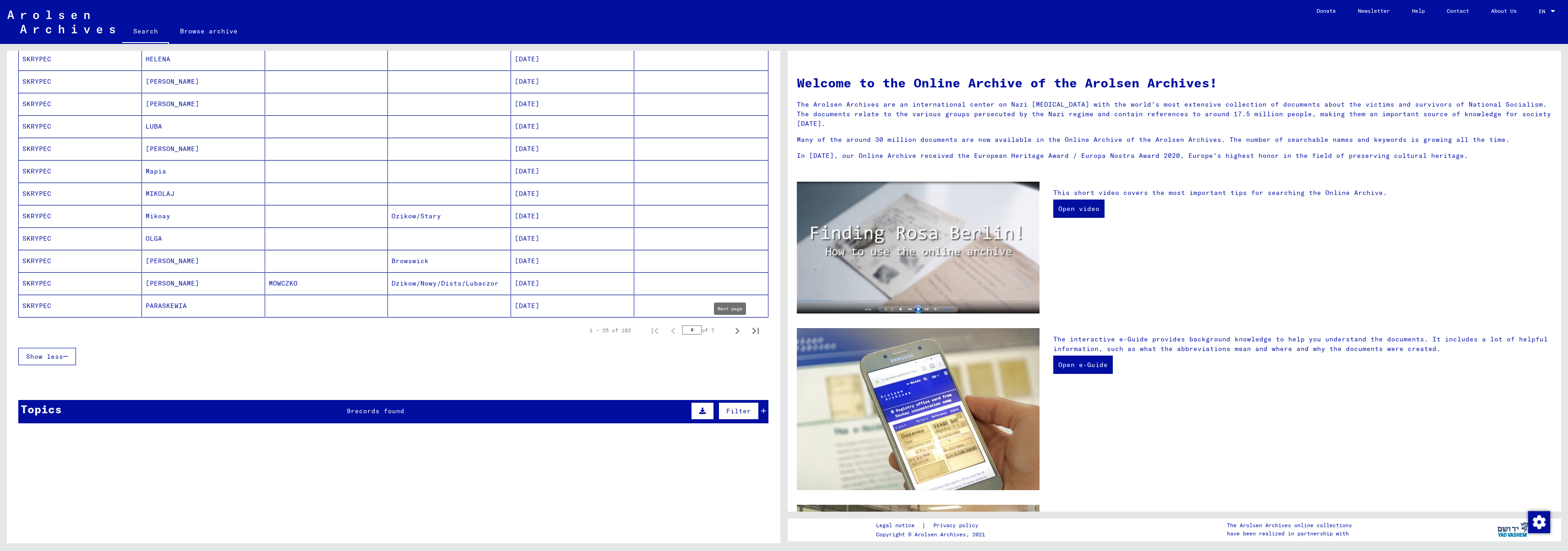
click at [731, 329] on icon "Next page" at bounding box center [737, 331] width 13 height 13
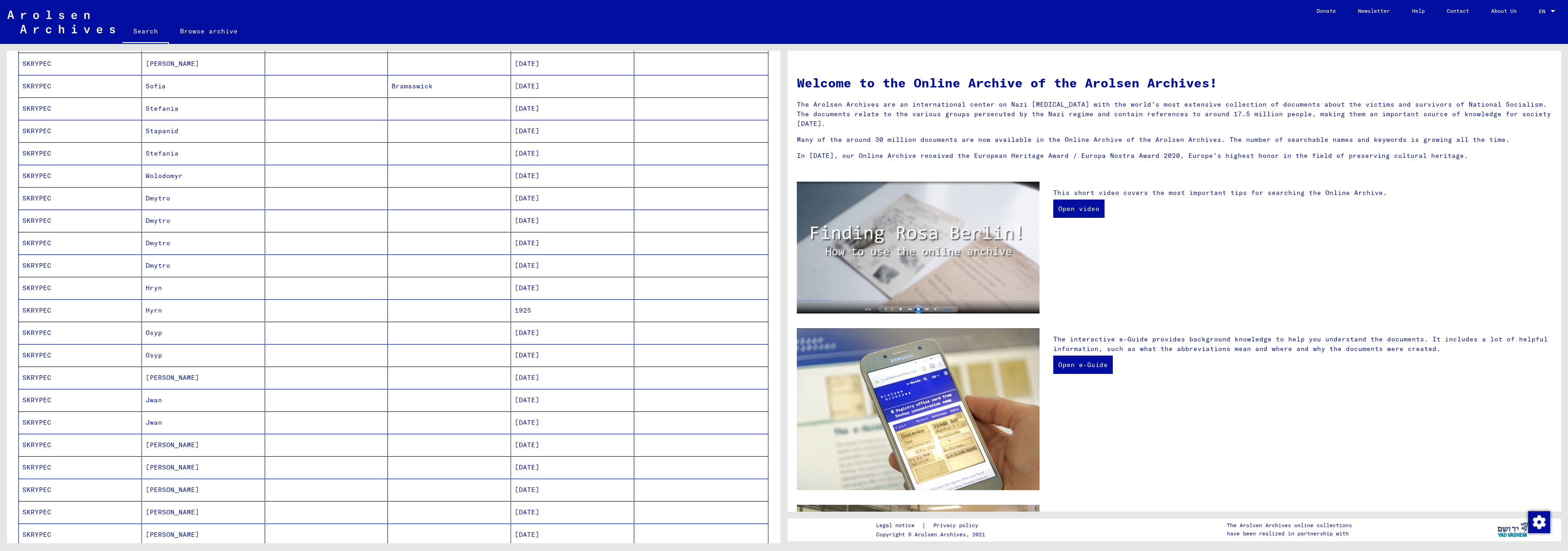
scroll to position [243, 0]
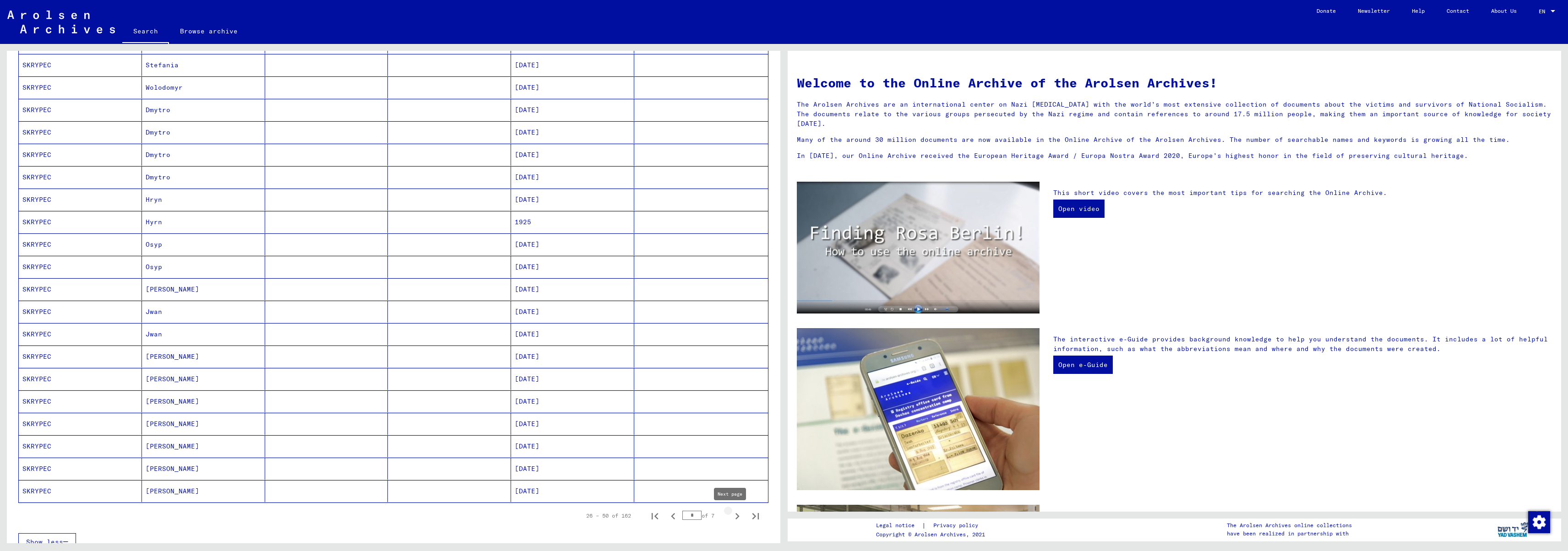
click at [736, 517] on icon "Next page" at bounding box center [737, 516] width 4 height 6
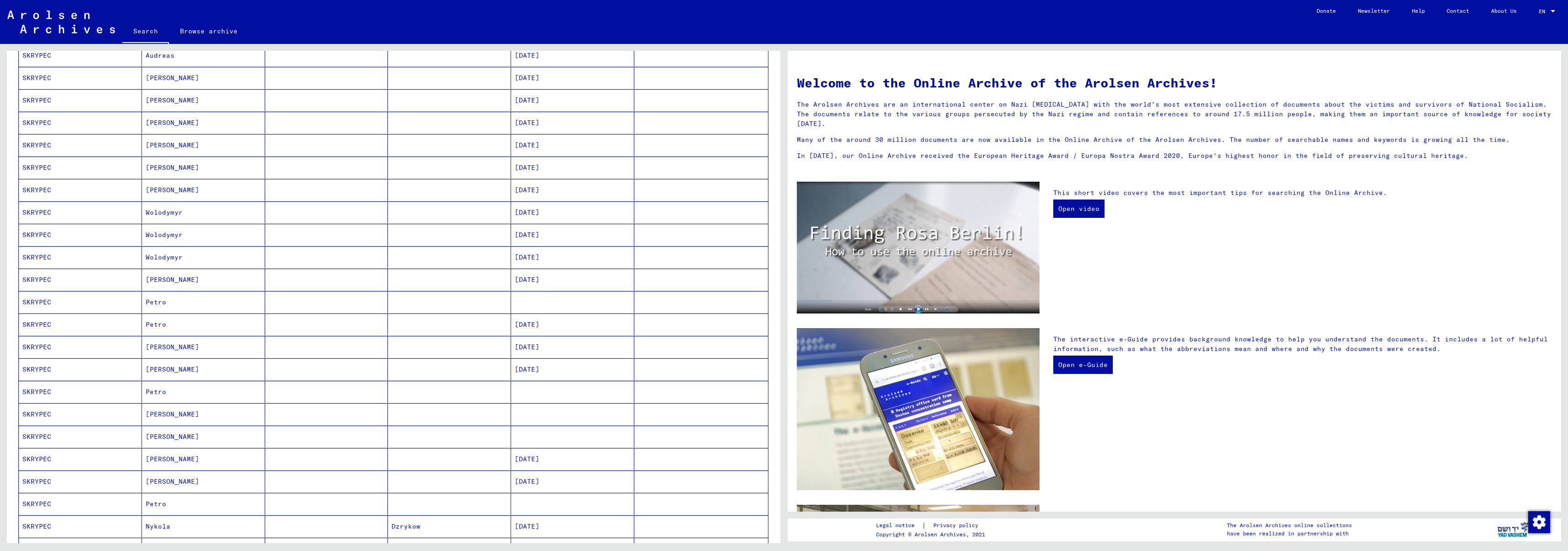
scroll to position [277, 0]
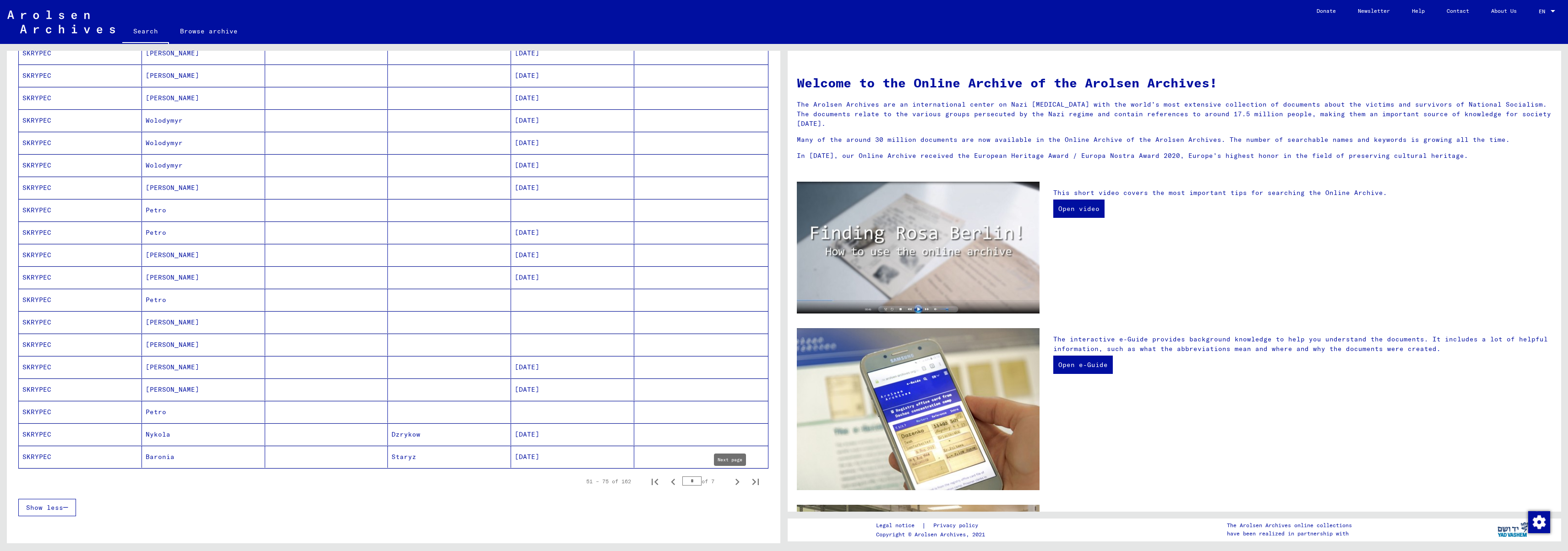
click at [731, 483] on icon "Next page" at bounding box center [737, 482] width 13 height 13
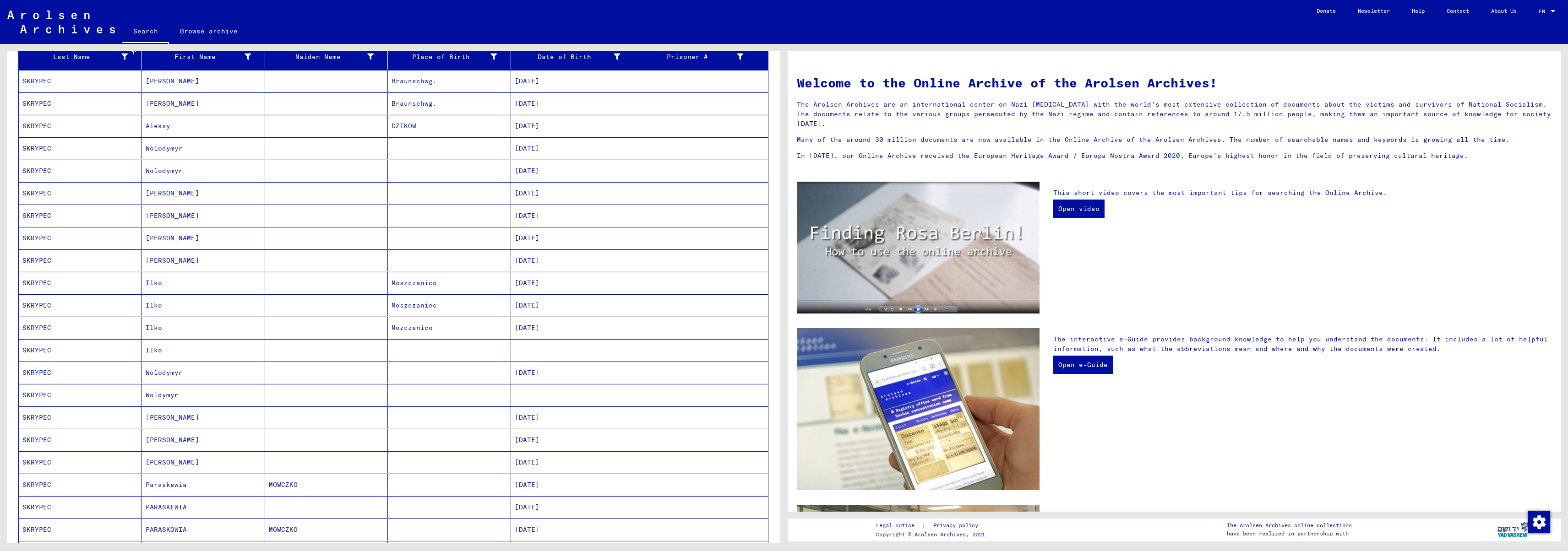
scroll to position [219, 0]
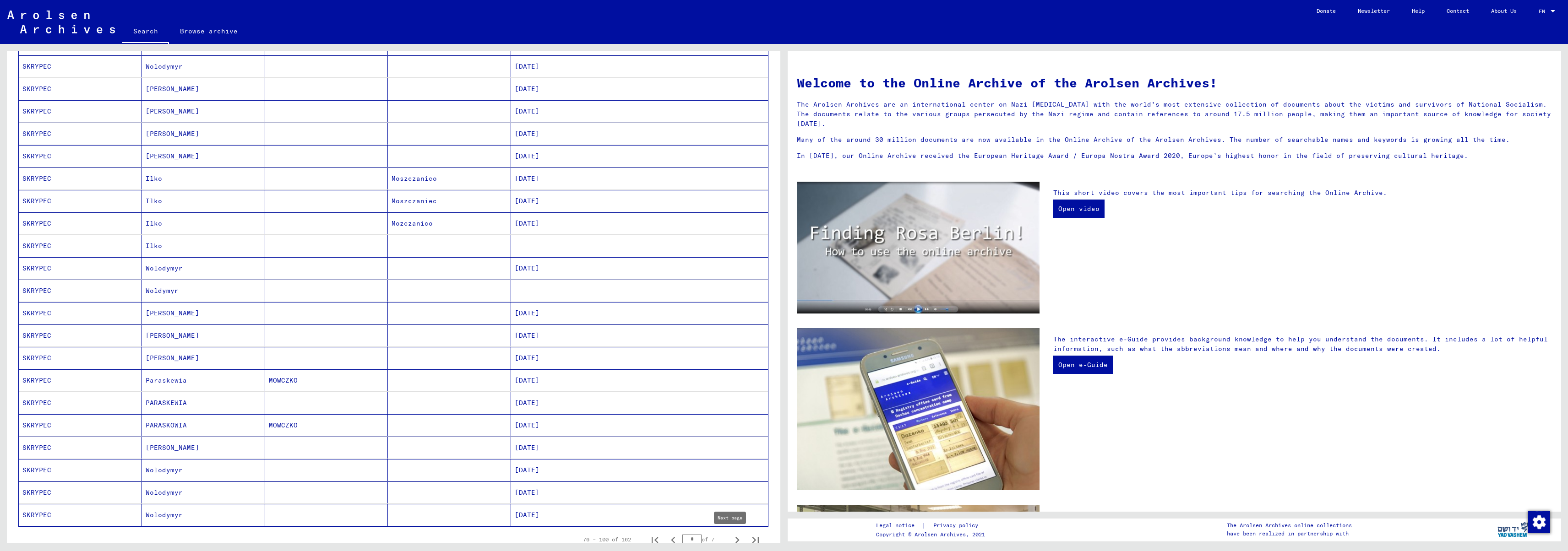
click at [736, 540] on icon "Next page" at bounding box center [737, 540] width 4 height 6
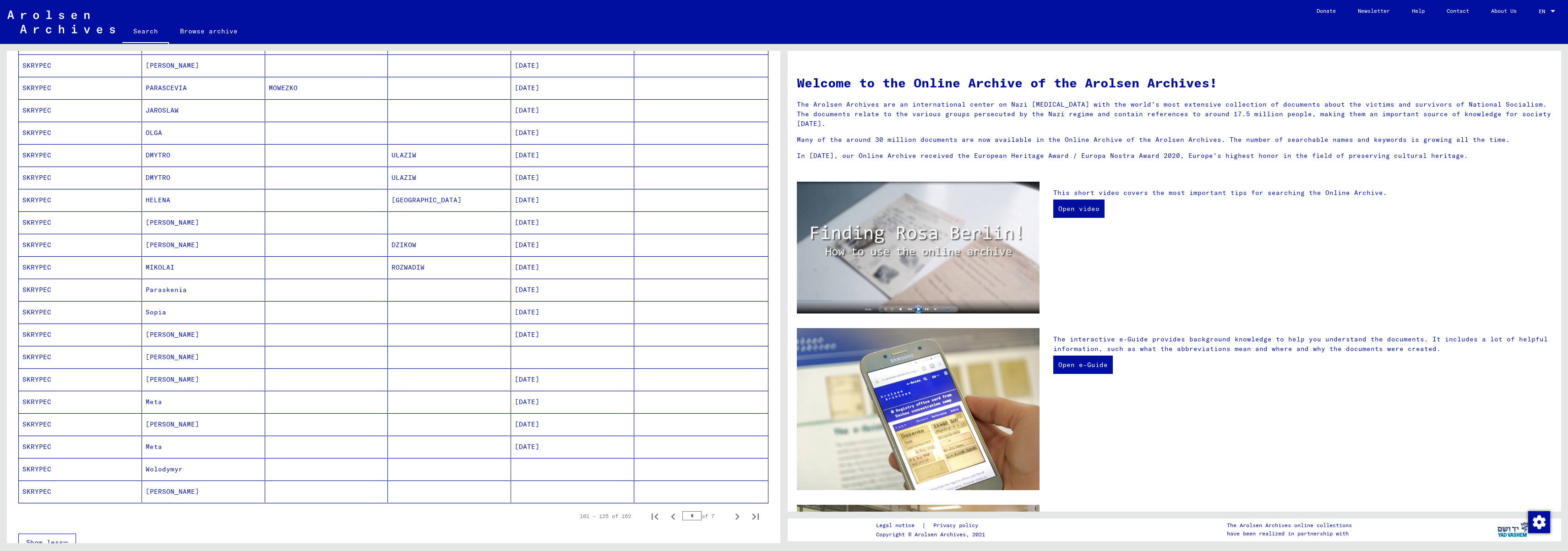
scroll to position [245, 0]
click at [732, 516] on icon "Next page" at bounding box center [737, 515] width 13 height 13
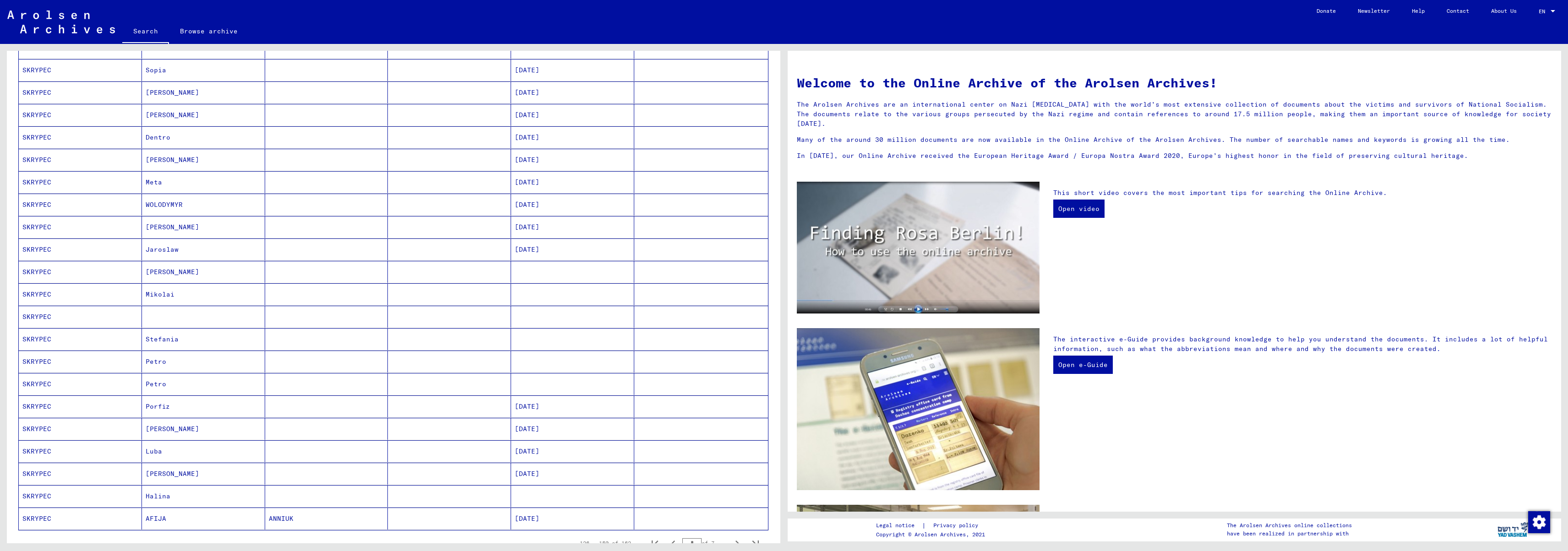
scroll to position [254, 0]
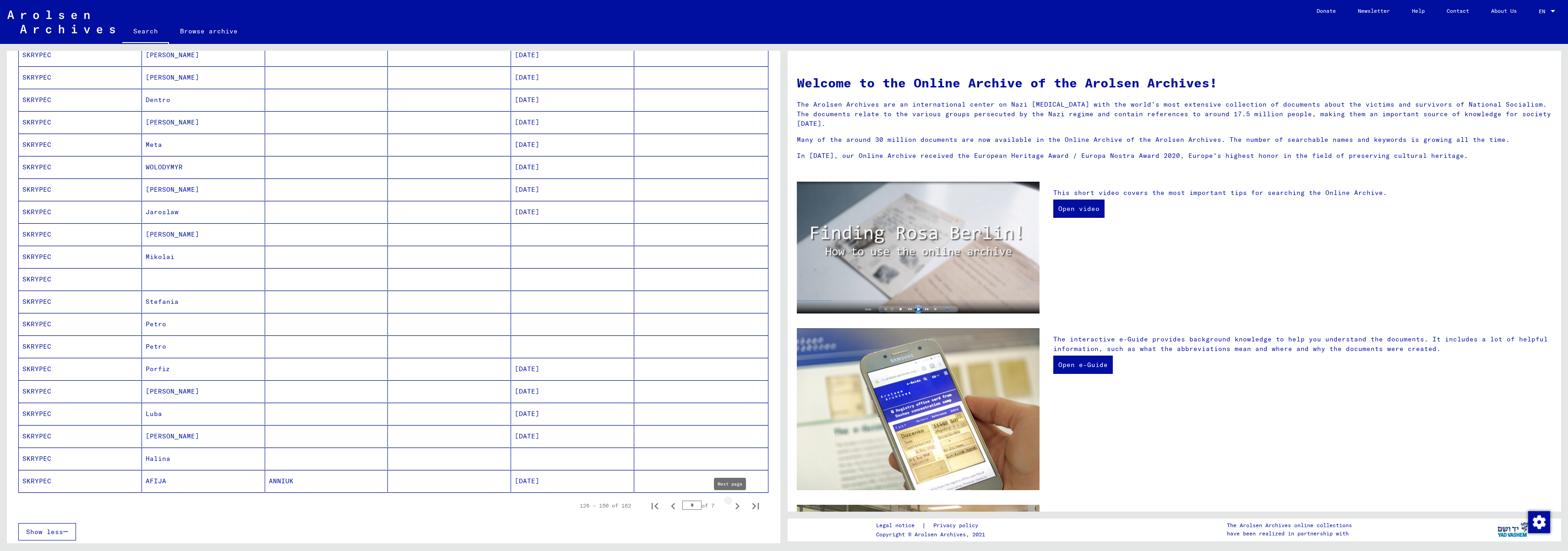
click at [731, 510] on icon "Next page" at bounding box center [737, 506] width 13 height 13
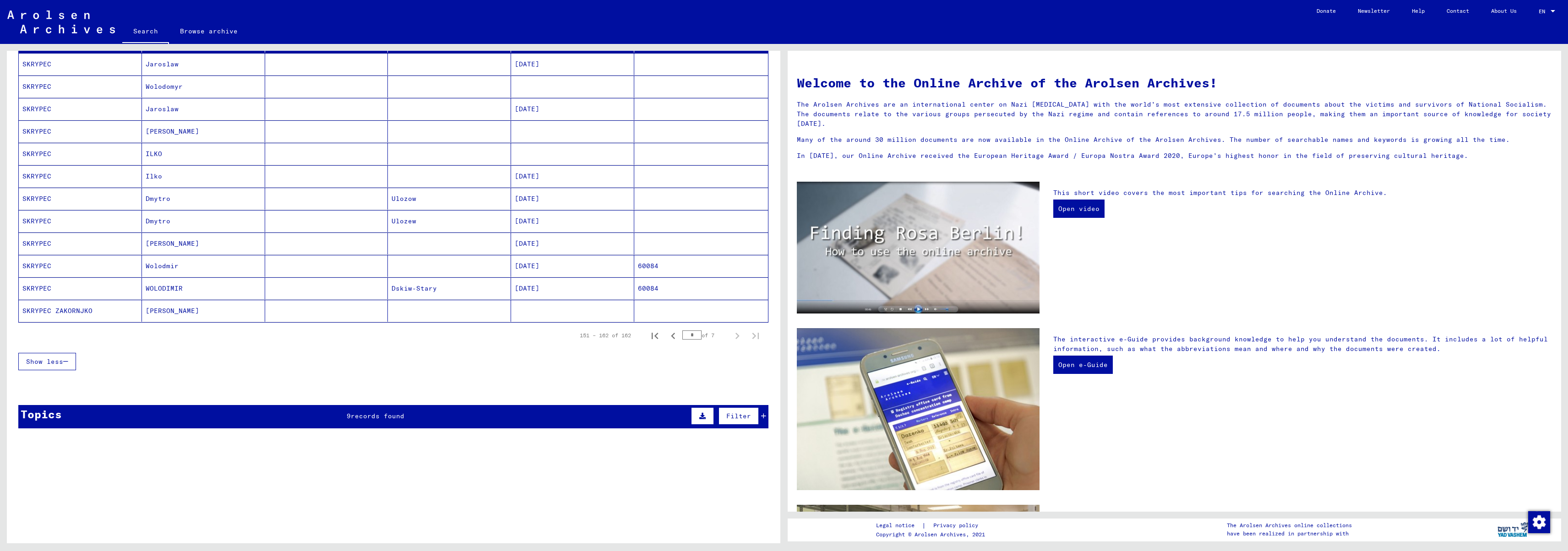
scroll to position [110, 0]
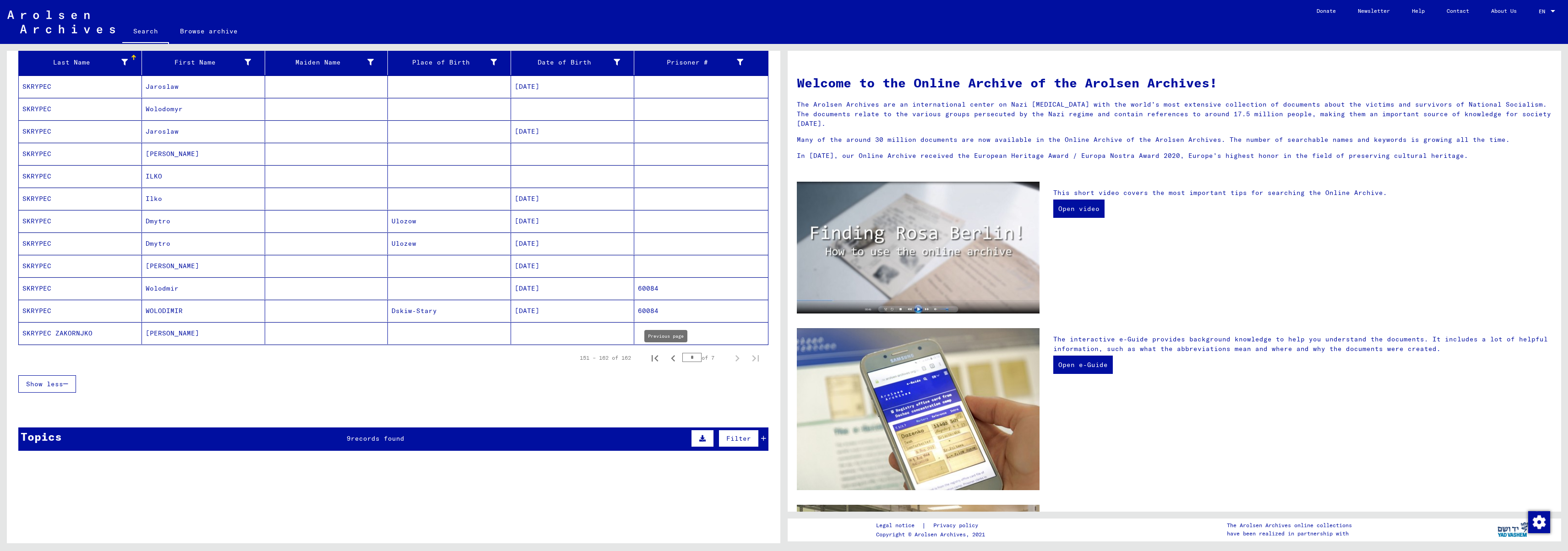
click at [669, 357] on icon "Previous page" at bounding box center [673, 359] width 13 height 13
type input "*"
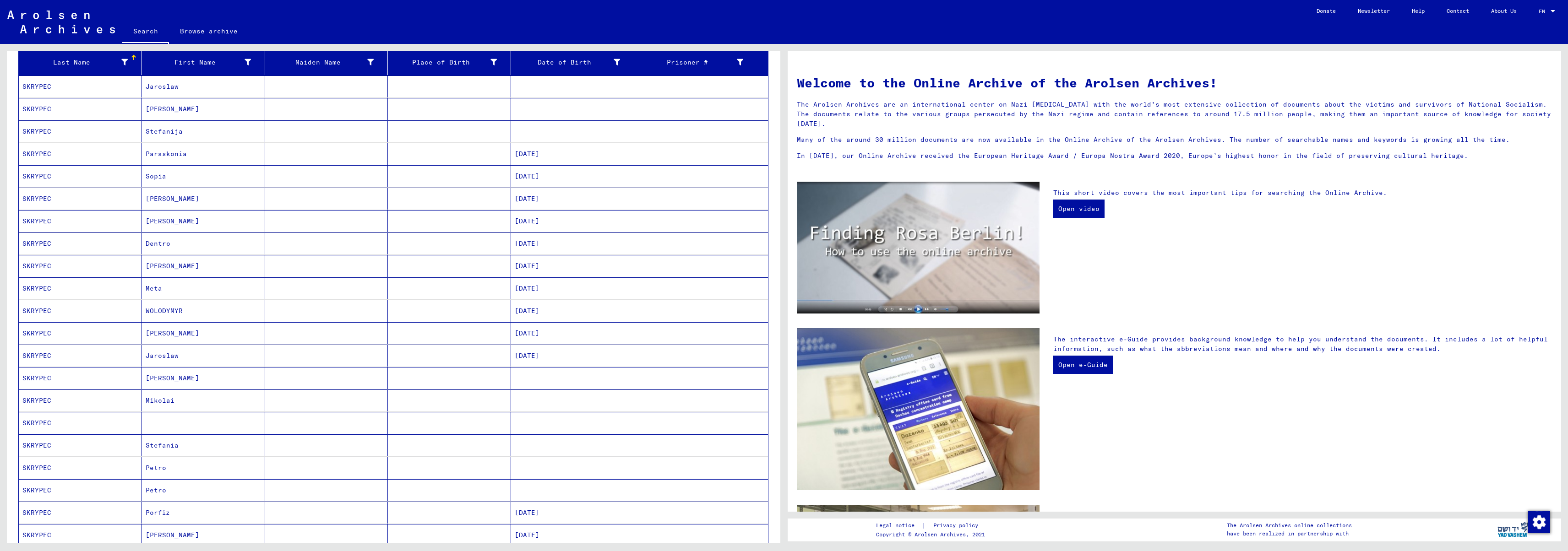
scroll to position [212, 0]
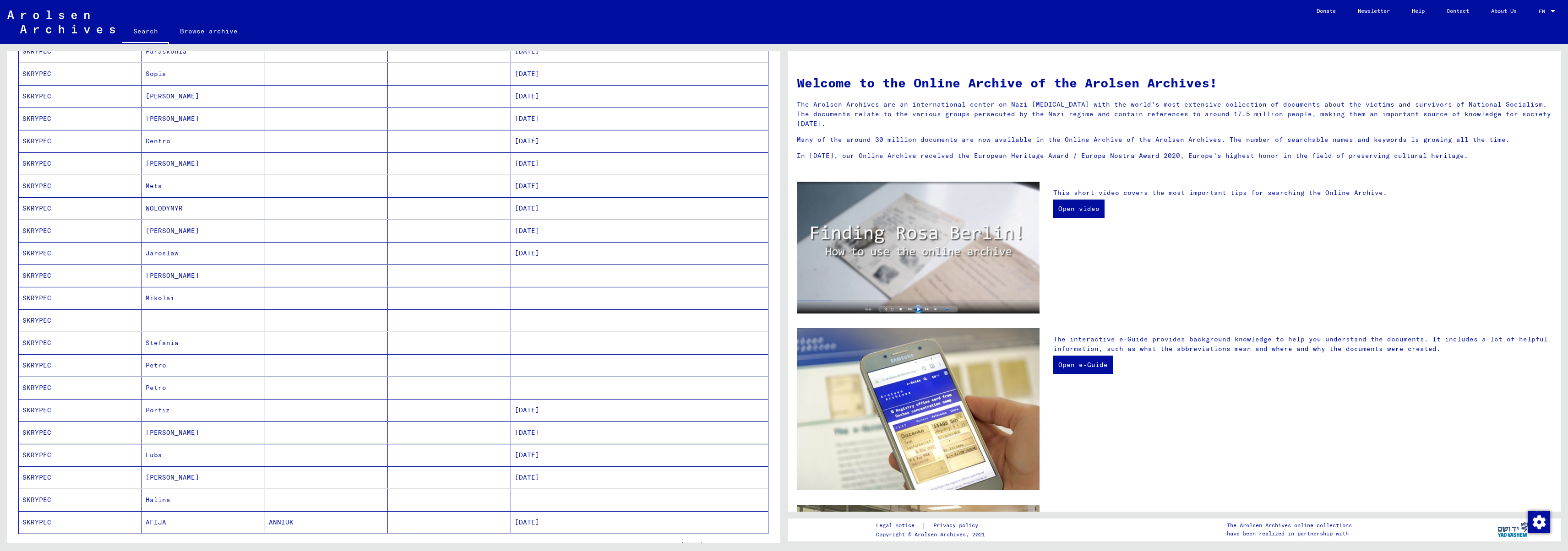
click at [36, 274] on mat-cell "SKRYPEC" at bounding box center [80, 276] width 123 height 22
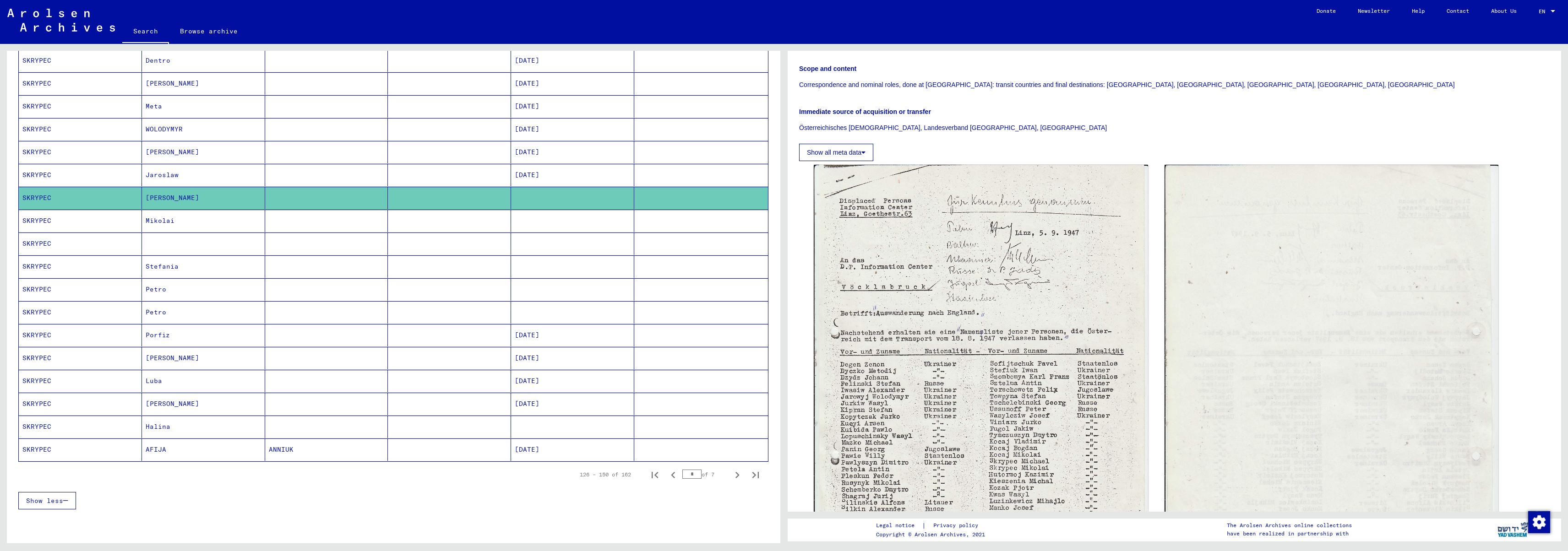
scroll to position [394, 0]
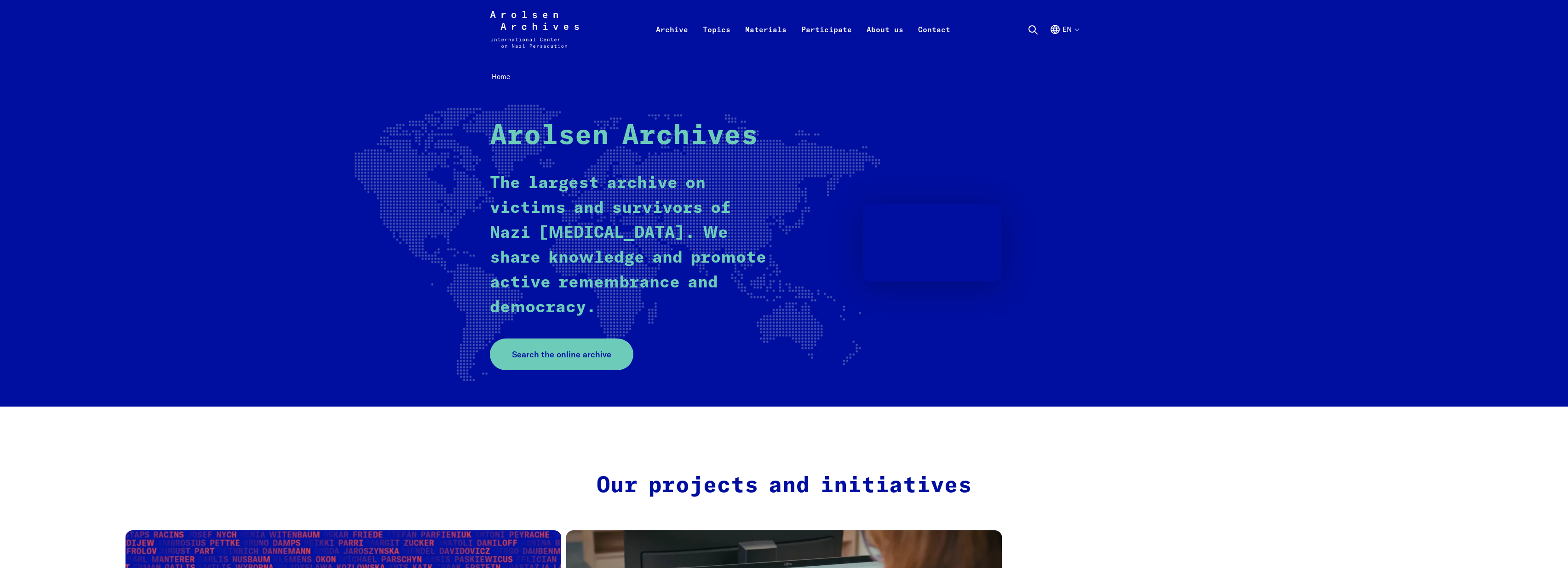
click at [1034, 29] on icon at bounding box center [1033, 30] width 11 height 11
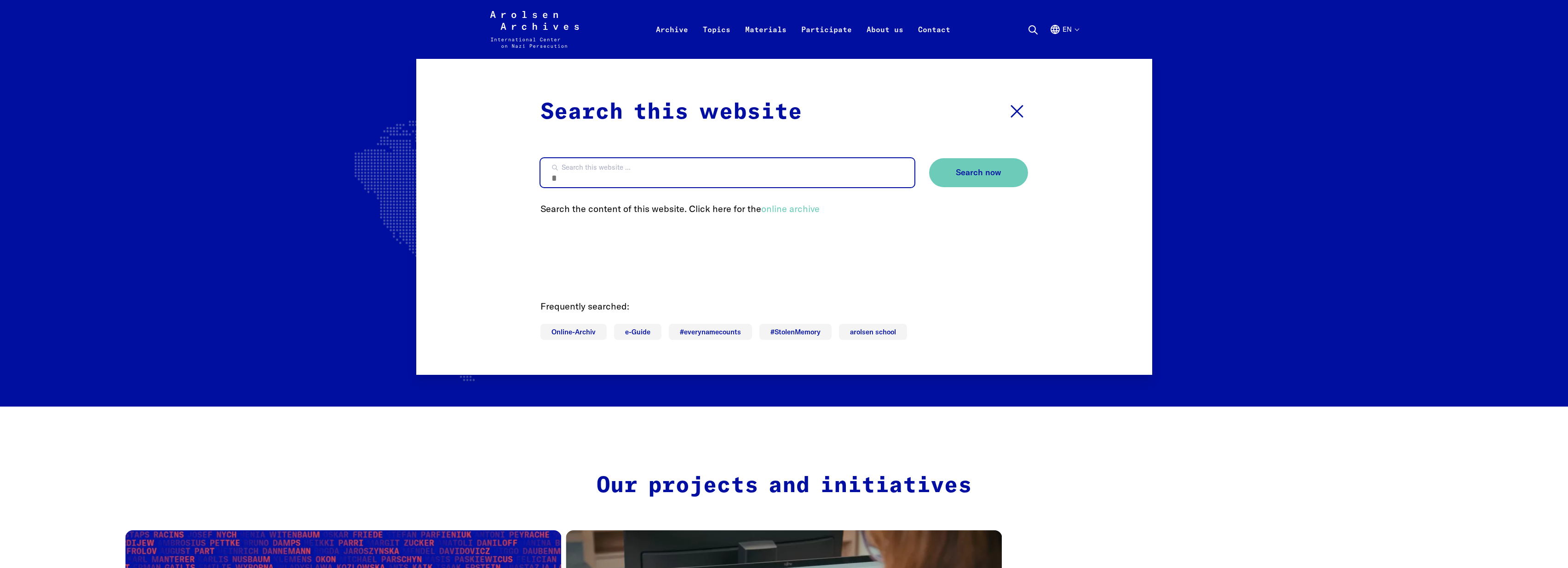
click at [710, 171] on input "Search this website ..." at bounding box center [727, 173] width 374 height 29
type input "**********"
click at [978, 173] on button "Search now" at bounding box center [979, 173] width 99 height 29
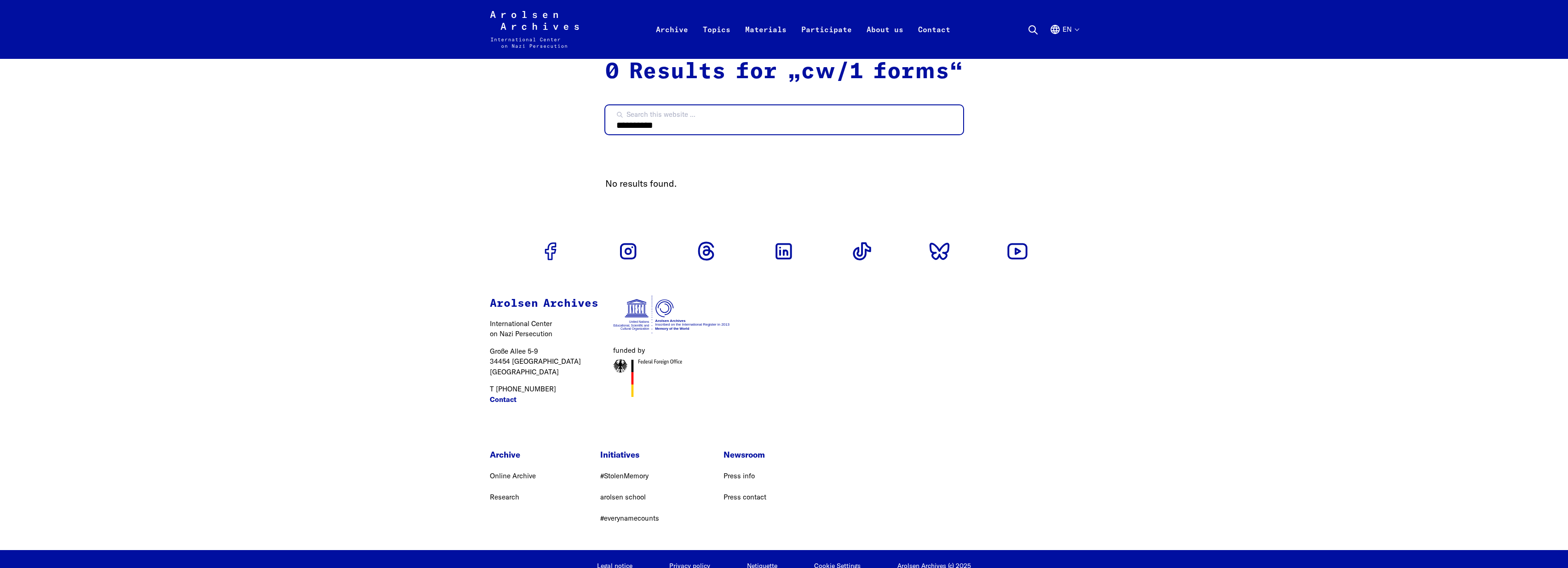
click at [640, 124] on input "**********" at bounding box center [785, 120] width 358 height 29
type input "*********"
